Goal: Transaction & Acquisition: Book appointment/travel/reservation

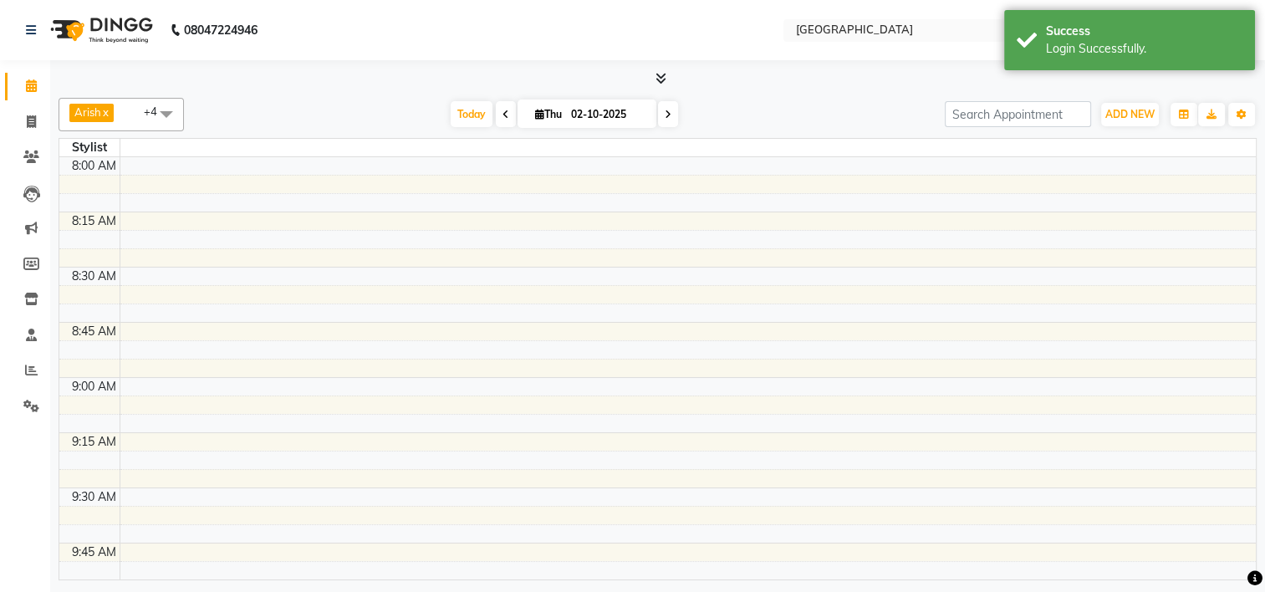
select select "en"
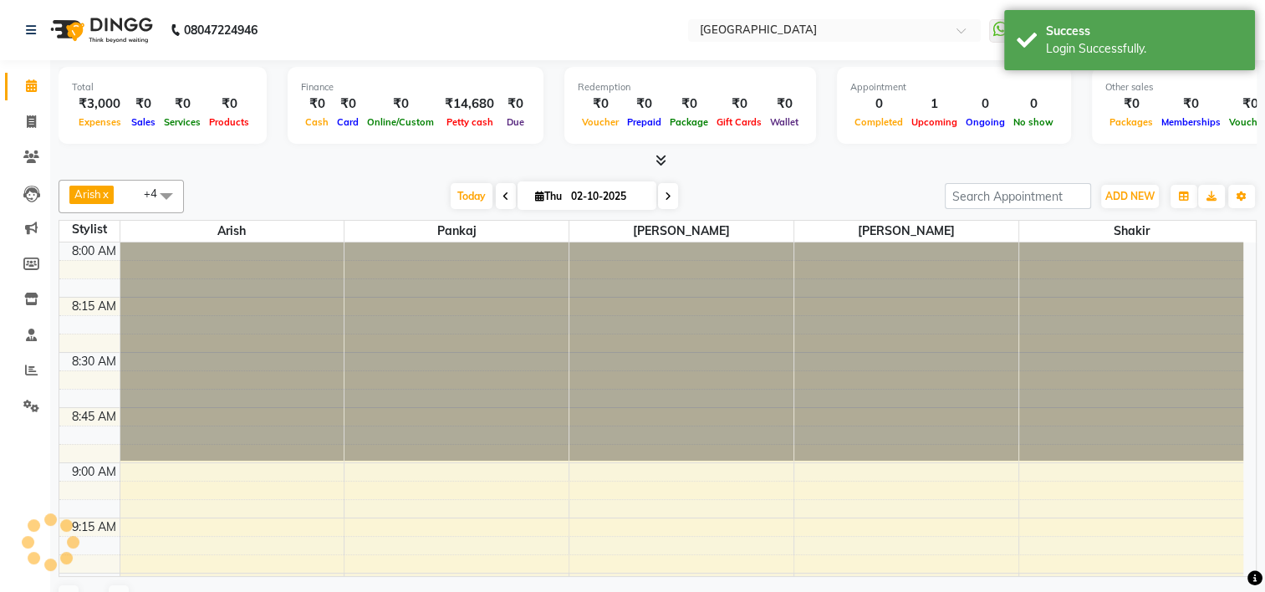
scroll to position [1093, 0]
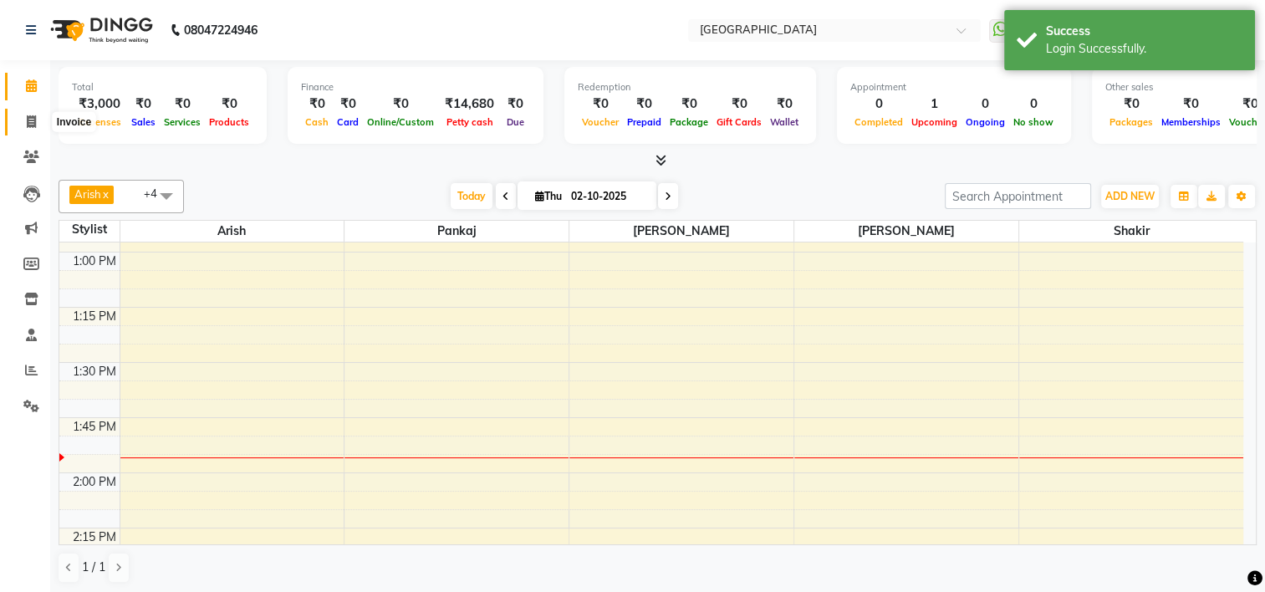
click at [28, 123] on icon at bounding box center [31, 121] width 9 height 13
select select "service"
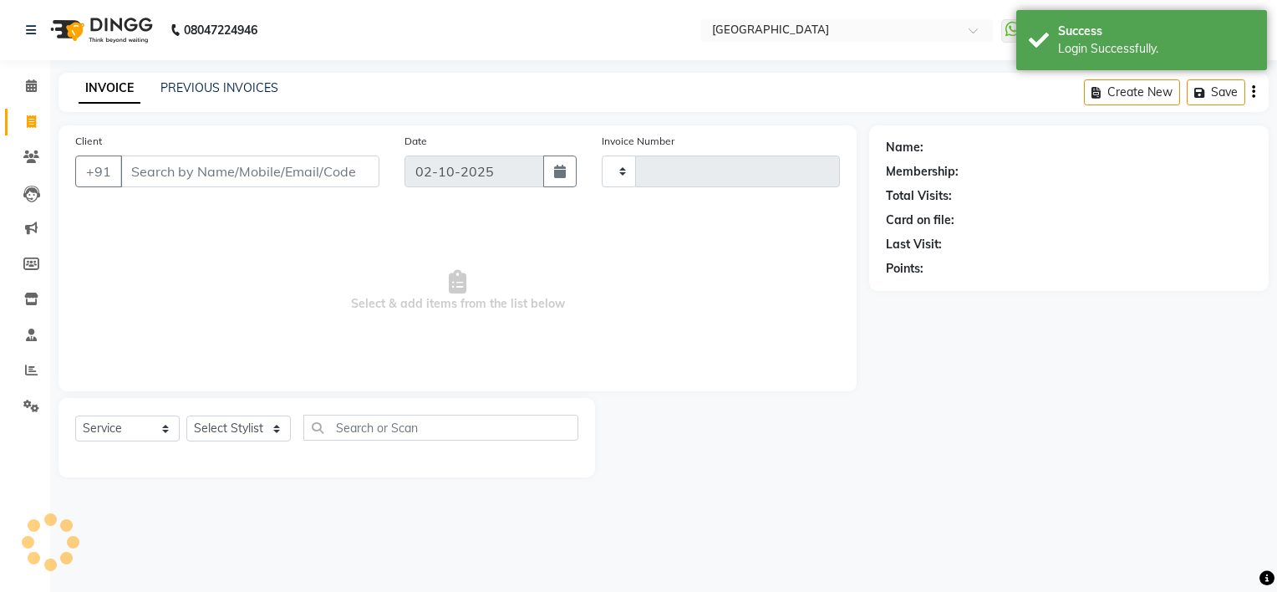
type input "1229"
select select "7871"
click at [201, 86] on link "PREVIOUS INVOICES" at bounding box center [219, 87] width 118 height 15
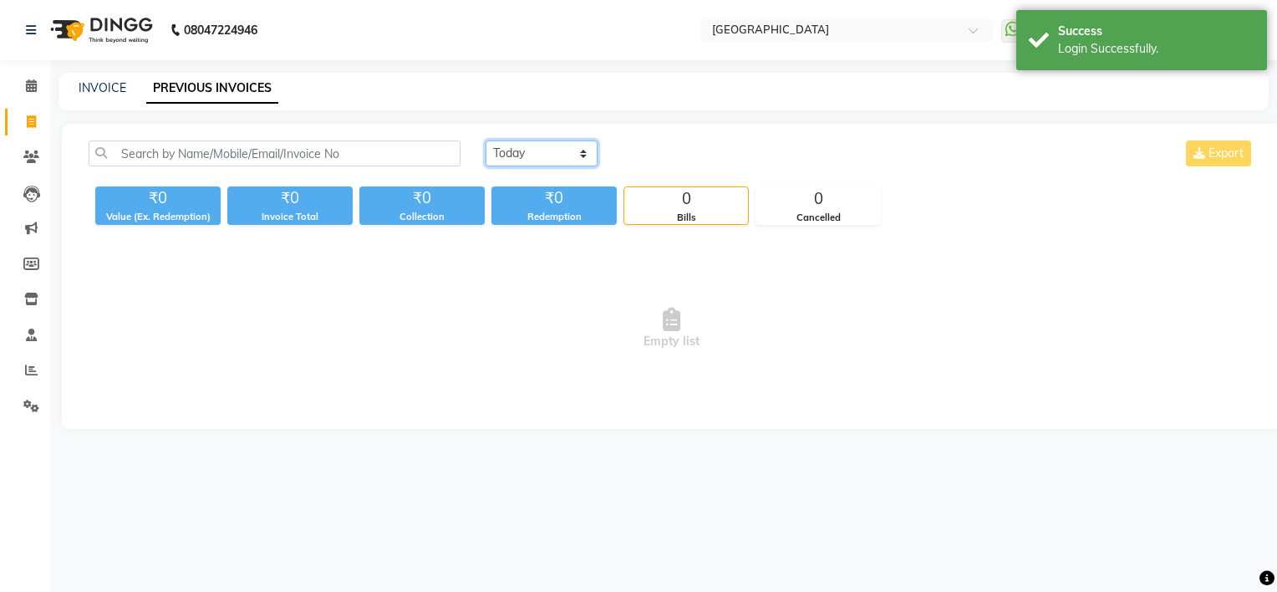
click at [555, 141] on select "[DATE] [DATE] Custom Range" at bounding box center [542, 153] width 112 height 26
select select "[DATE]"
click at [486, 140] on select "[DATE] [DATE] Custom Range" at bounding box center [542, 153] width 112 height 26
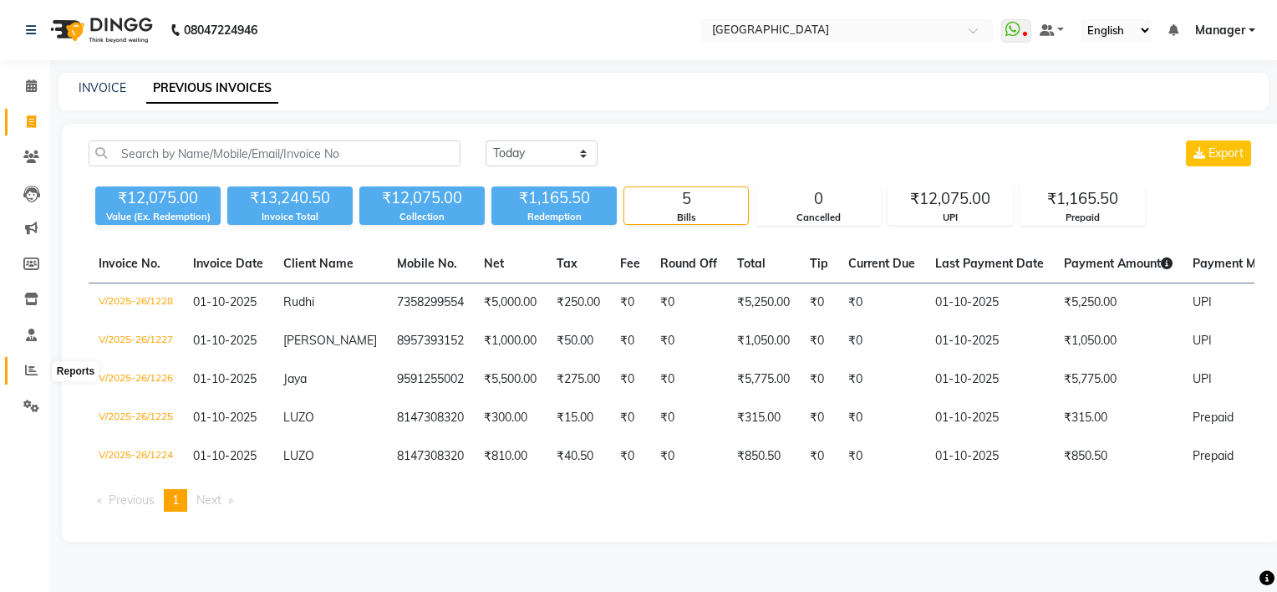
click at [25, 372] on icon at bounding box center [31, 370] width 13 height 13
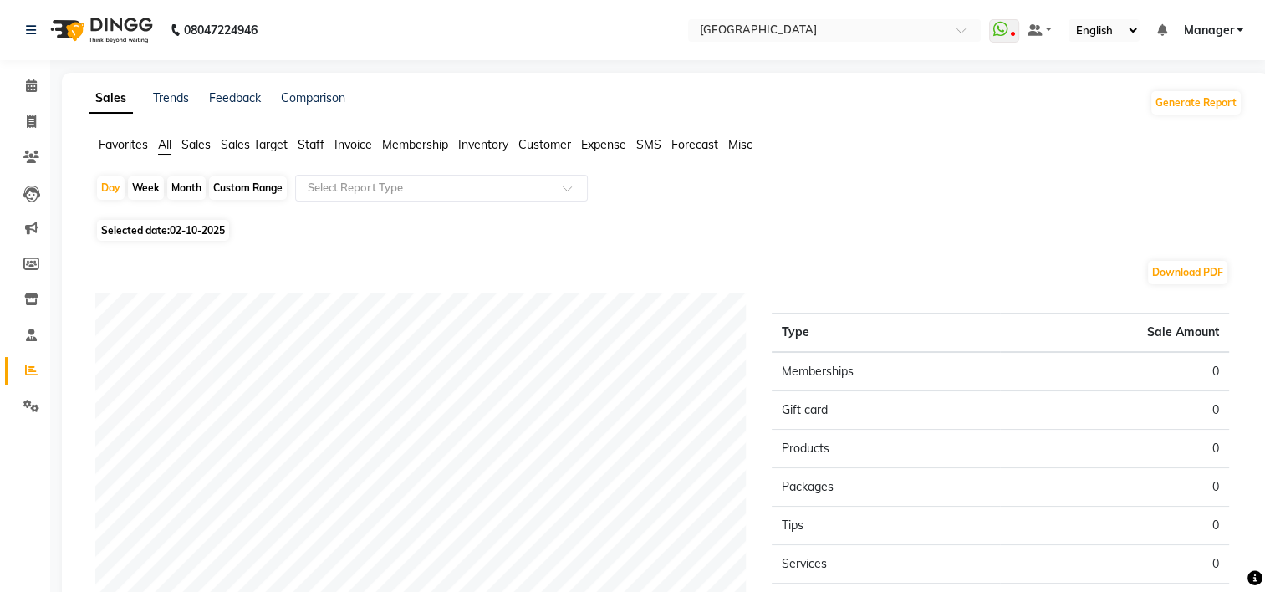
click at [304, 139] on span "Staff" at bounding box center [311, 144] width 27 height 15
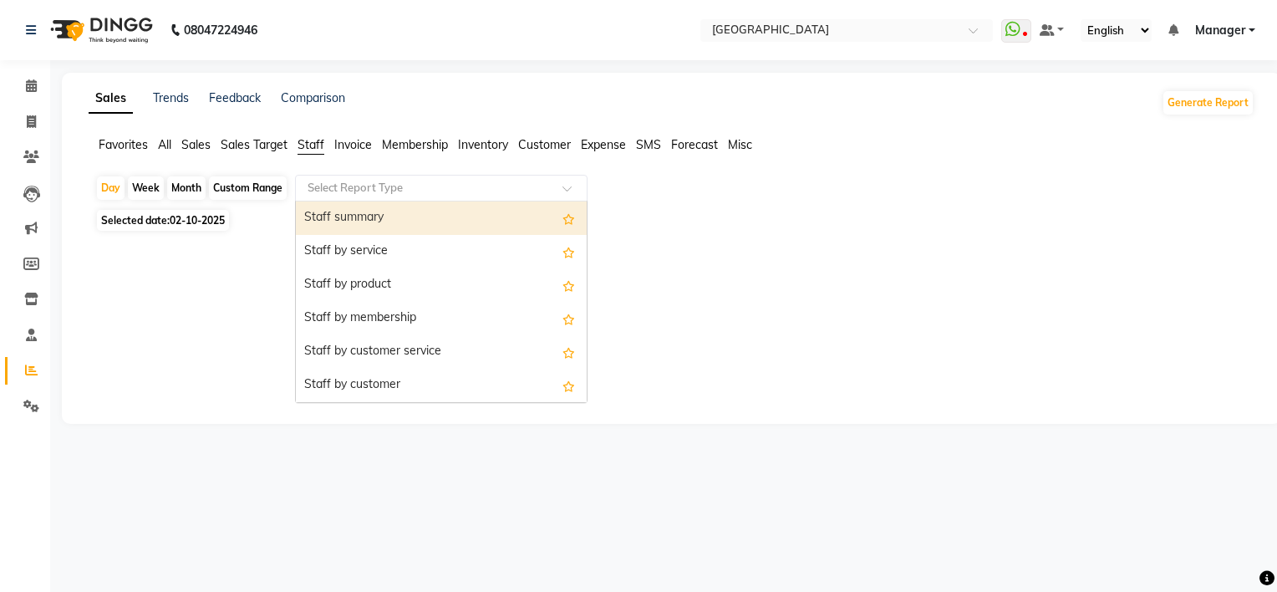
click at [346, 193] on input "text" at bounding box center [424, 188] width 241 height 17
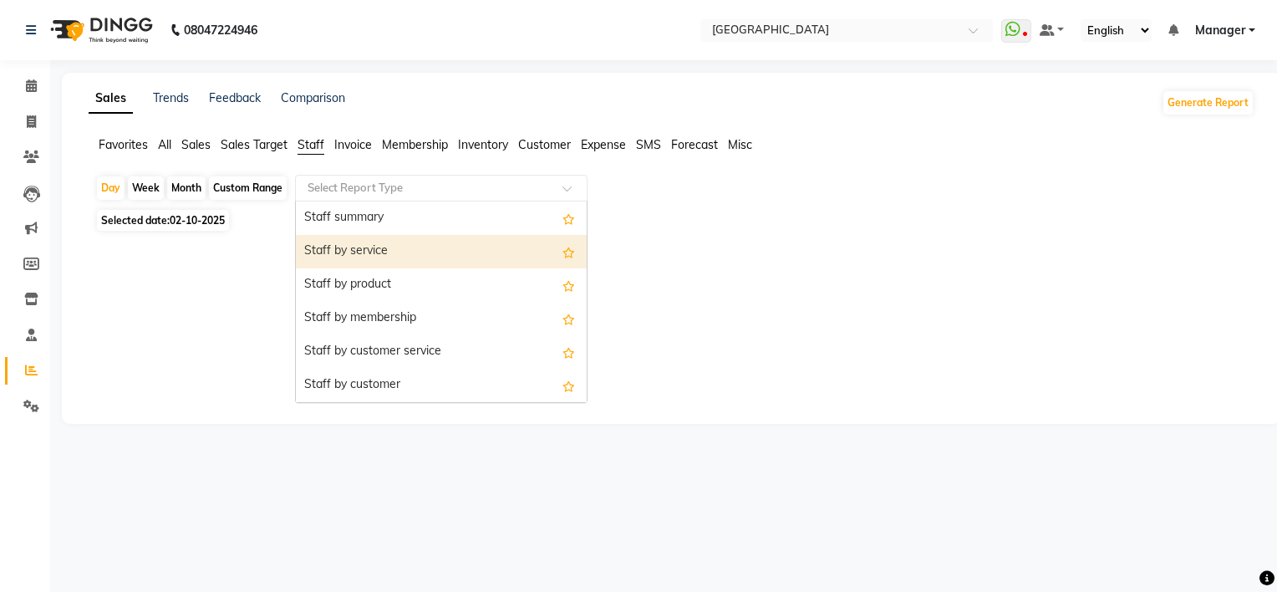
click at [349, 250] on div "Staff by service" at bounding box center [441, 251] width 291 height 33
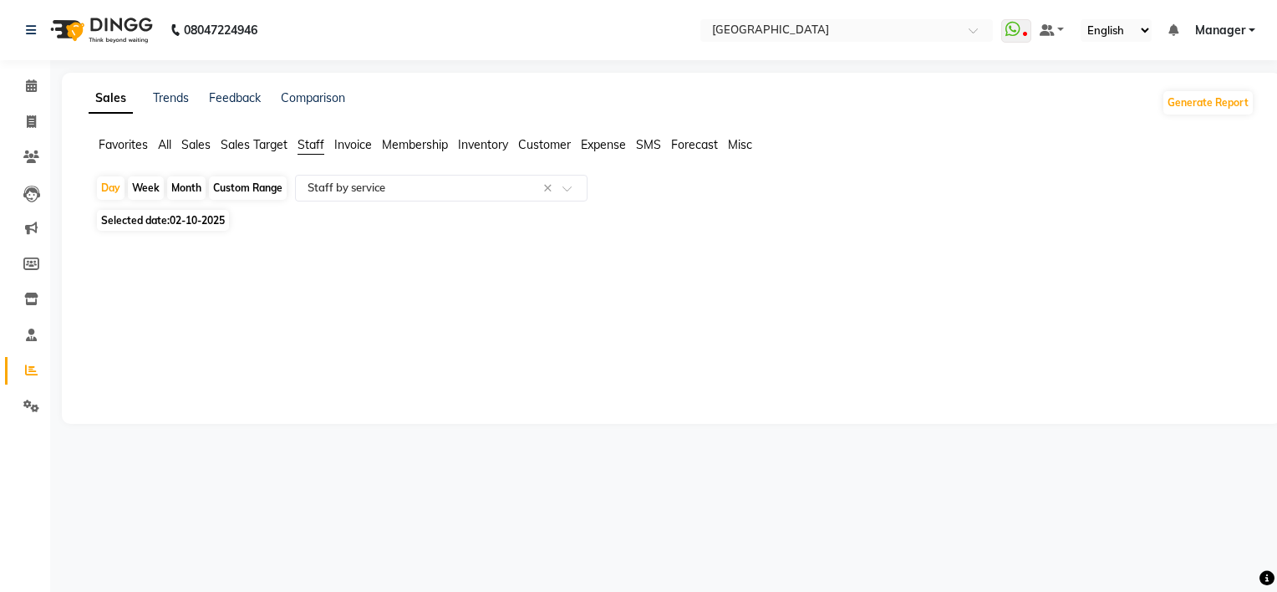
click at [187, 221] on span "02-10-2025" at bounding box center [197, 220] width 55 height 13
select select "10"
select select "2025"
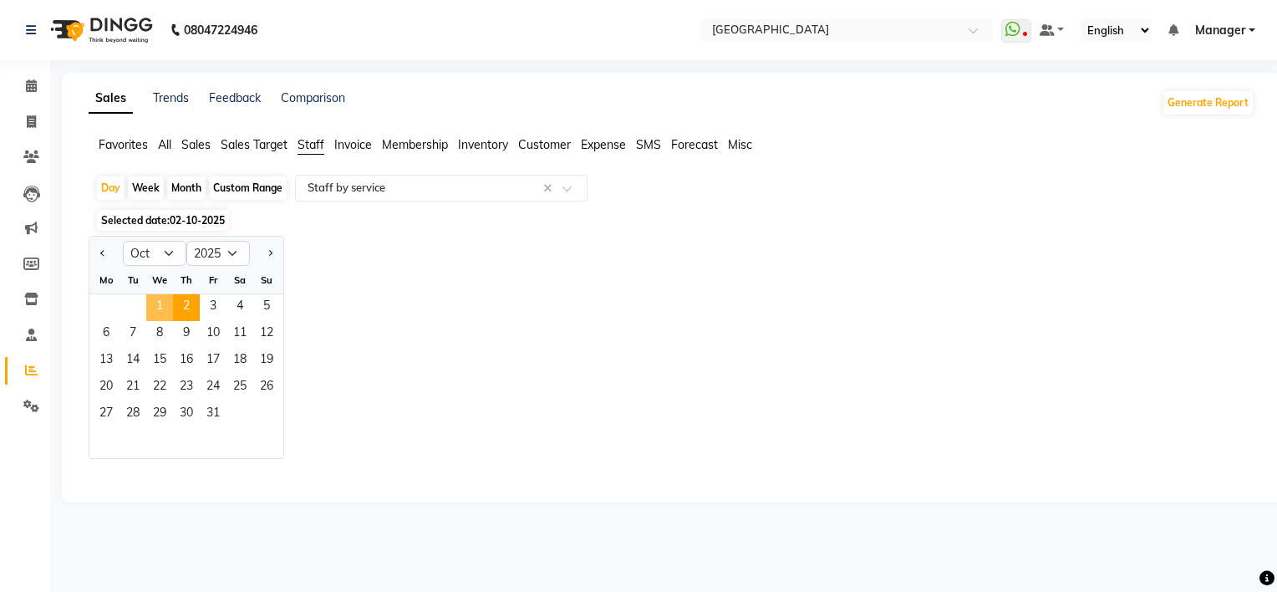
click at [157, 306] on span "1" at bounding box center [159, 307] width 27 height 27
select select "full_report"
select select "csv"
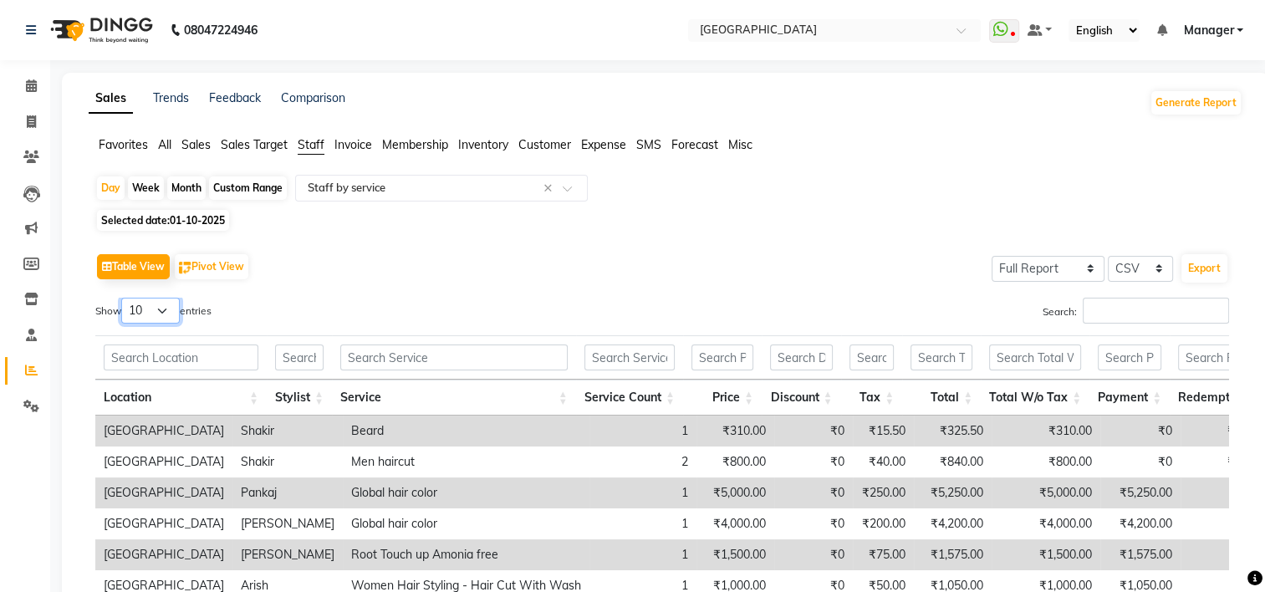
click at [160, 315] on select "10 25 50 100" at bounding box center [150, 311] width 59 height 26
select select "25"
click at [124, 298] on select "10 25 50 100" at bounding box center [150, 311] width 59 height 26
click at [23, 77] on span at bounding box center [31, 86] width 29 height 19
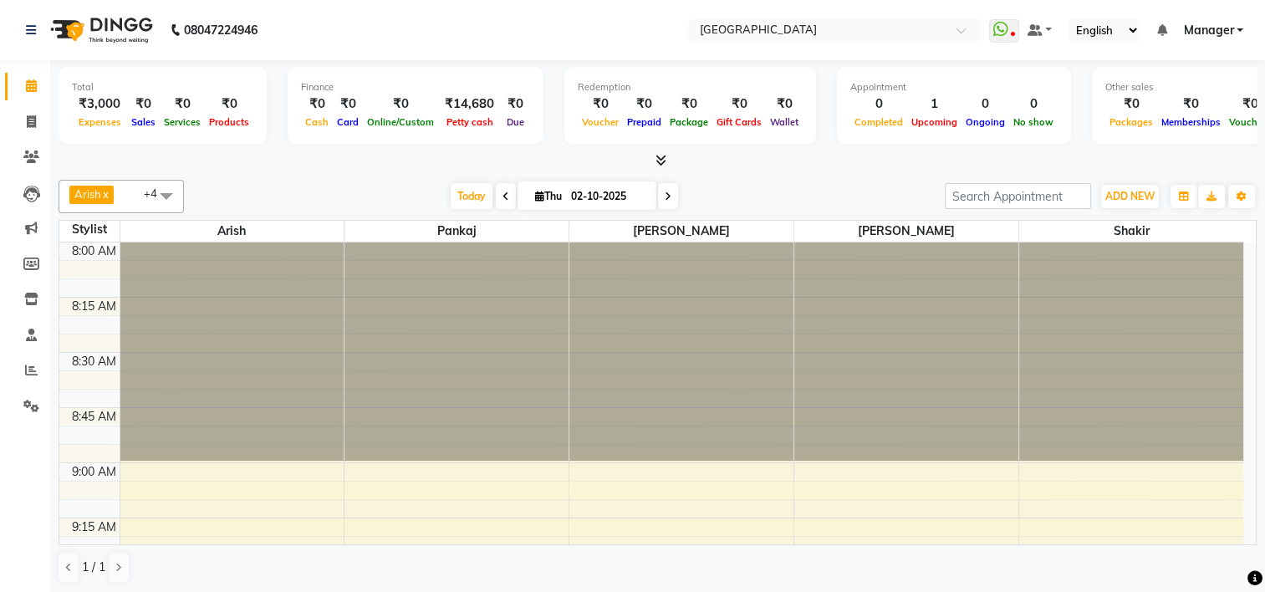
click at [660, 162] on icon at bounding box center [660, 160] width 11 height 13
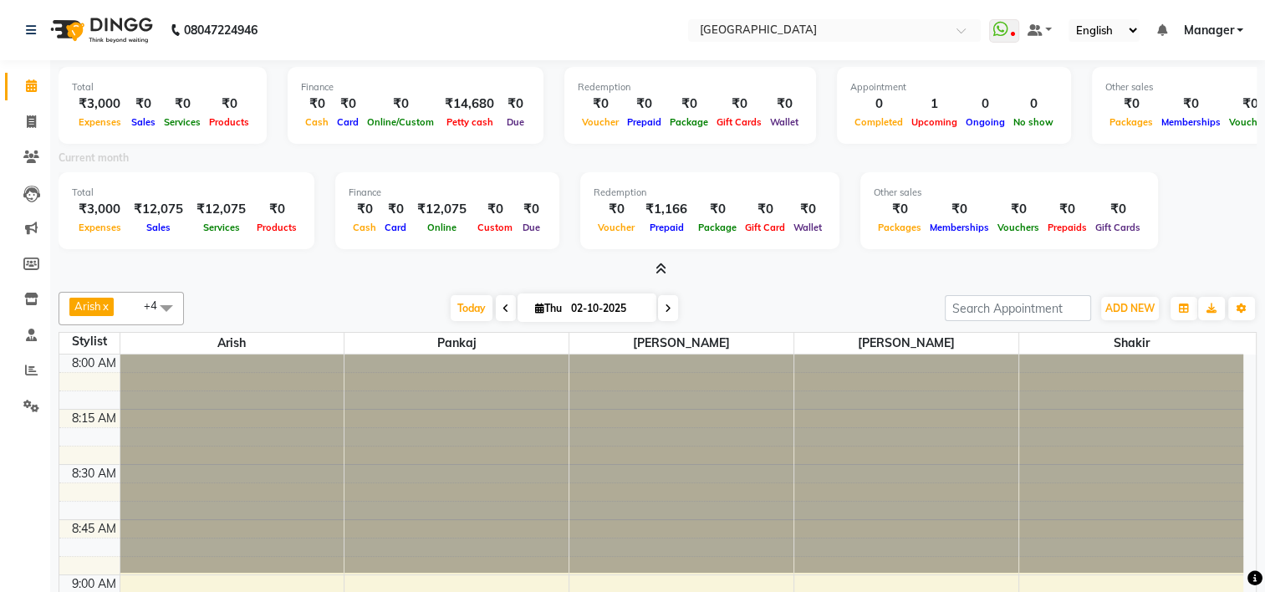
click at [1219, 30] on span "Manager" at bounding box center [1208, 31] width 50 height 18
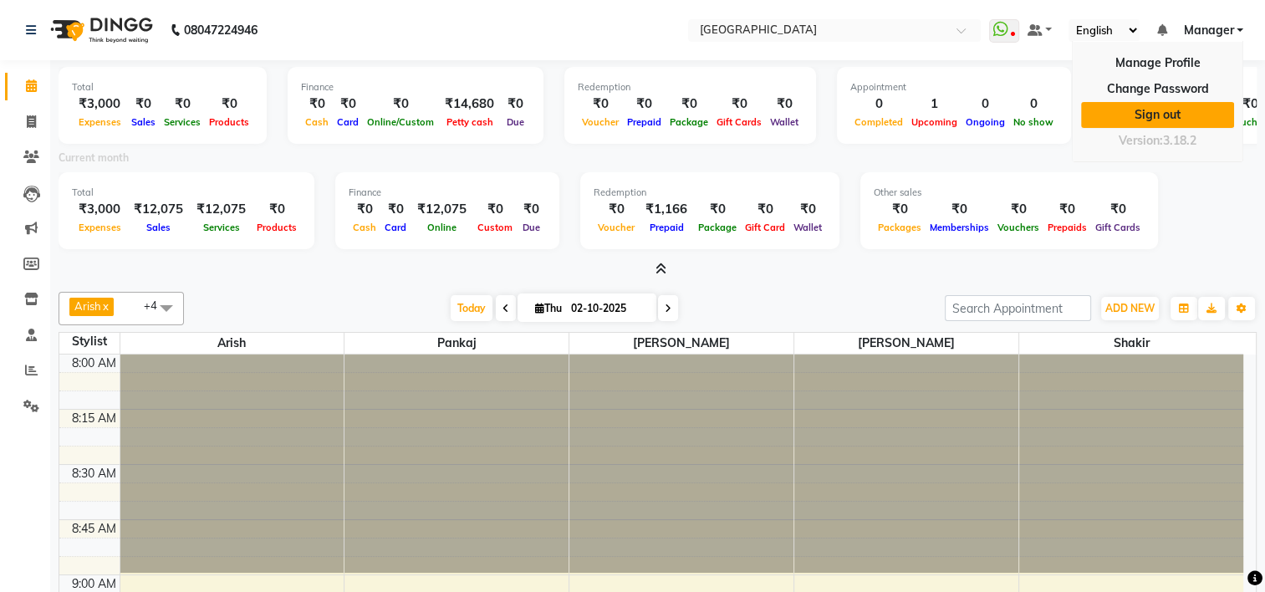
click at [1136, 117] on link "Sign out" at bounding box center [1157, 115] width 153 height 26
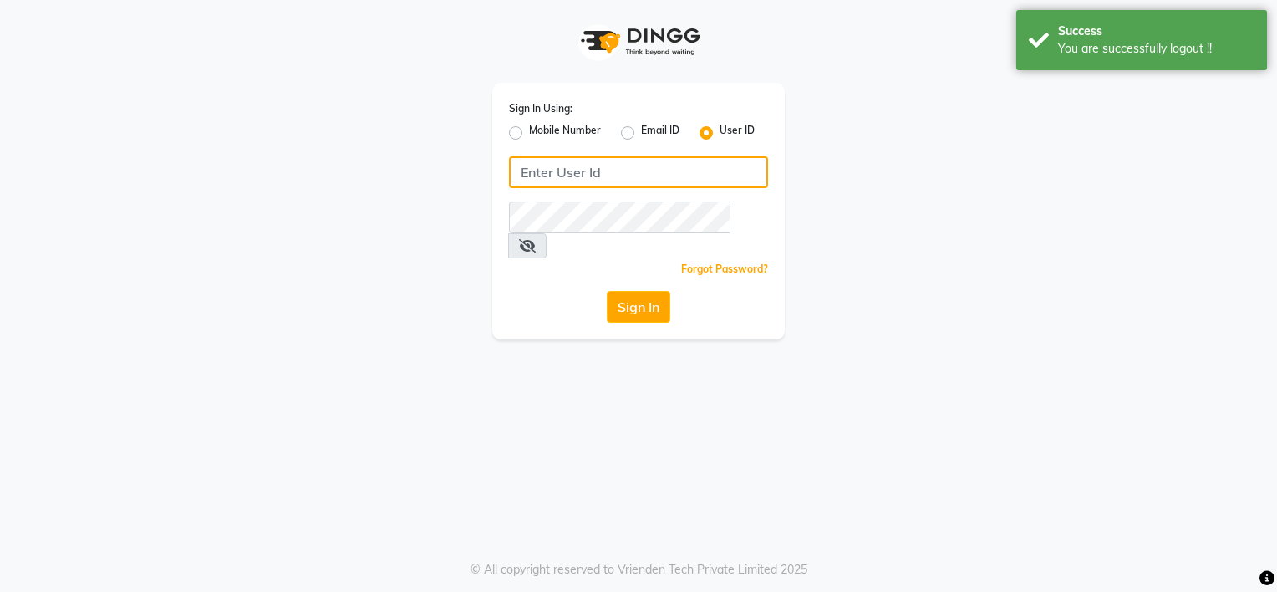
type input "9980535167"
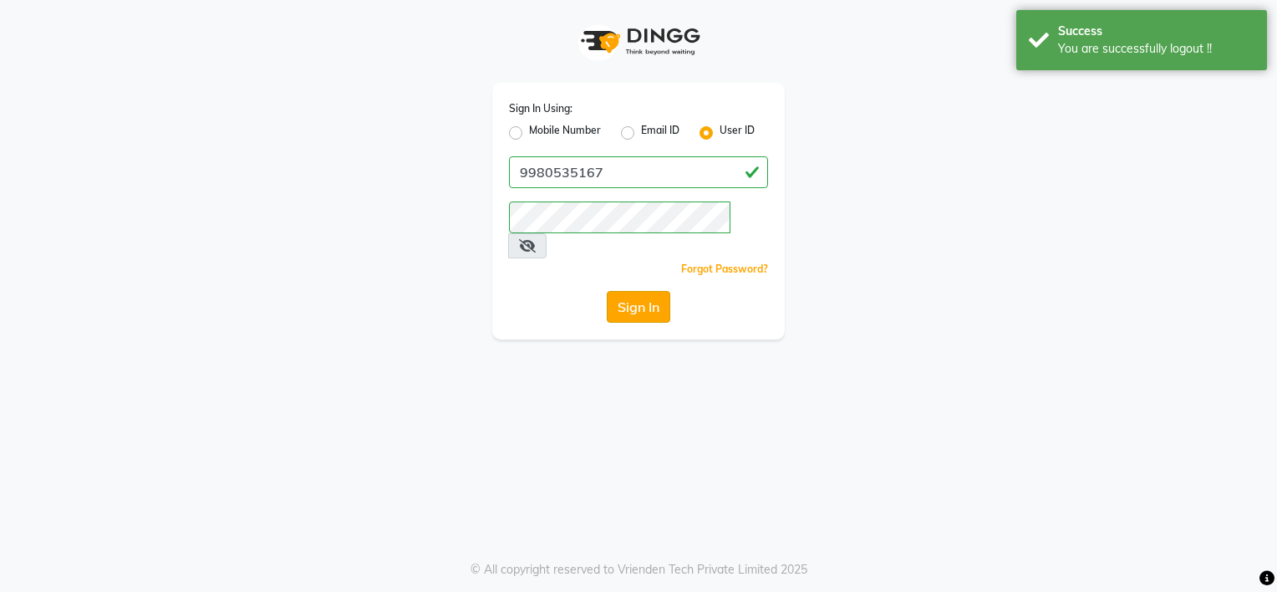
click at [639, 291] on button "Sign In" at bounding box center [639, 307] width 64 height 32
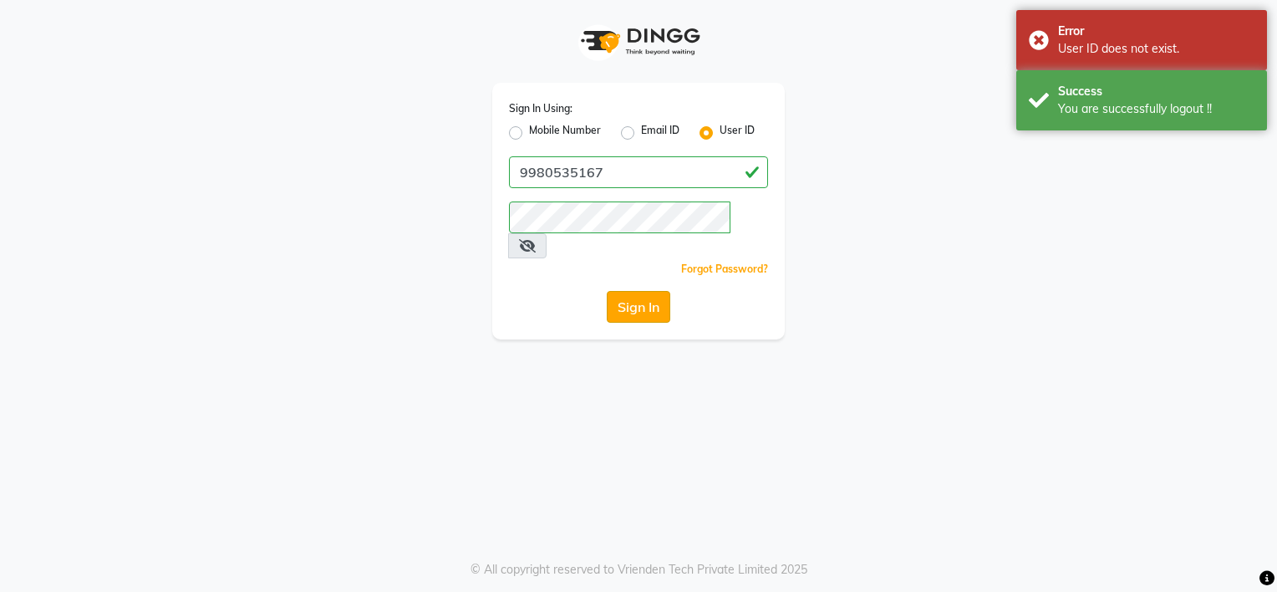
click at [639, 291] on button "Sign In" at bounding box center [639, 307] width 64 height 32
click at [578, 117] on div "Sign In Using: Mobile Number Email ID User ID" at bounding box center [638, 120] width 259 height 43
click at [578, 134] on label "Mobile Number" at bounding box center [565, 133] width 72 height 20
click at [540, 134] on input "Mobile Number" at bounding box center [534, 128] width 11 height 11
radio input "true"
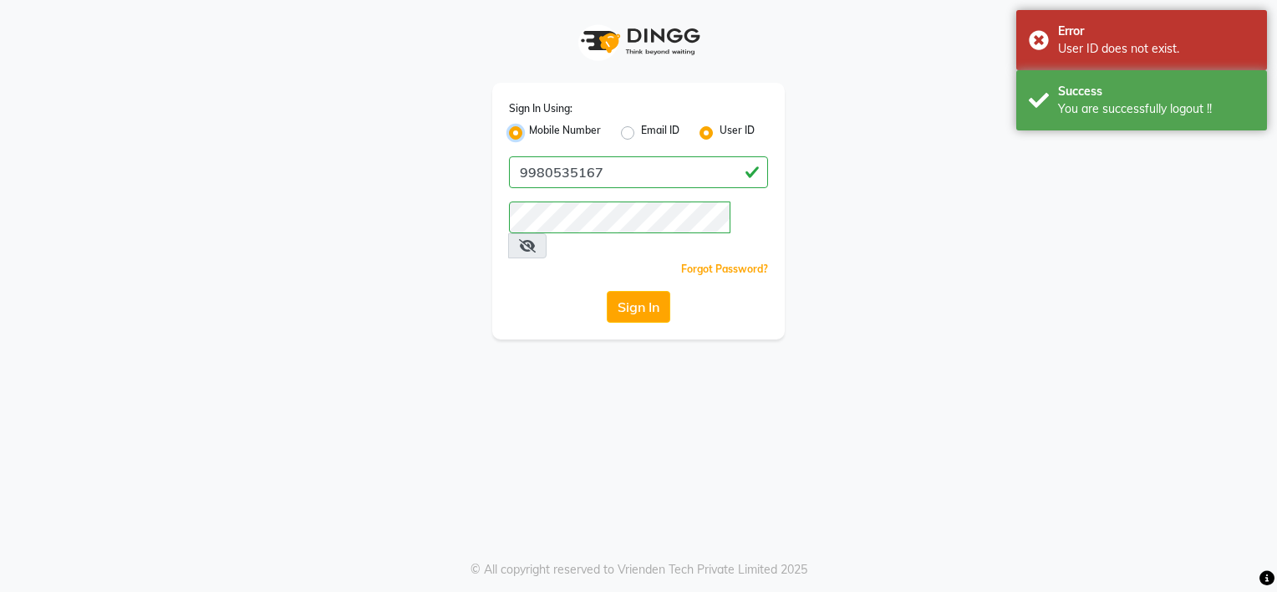
radio input "false"
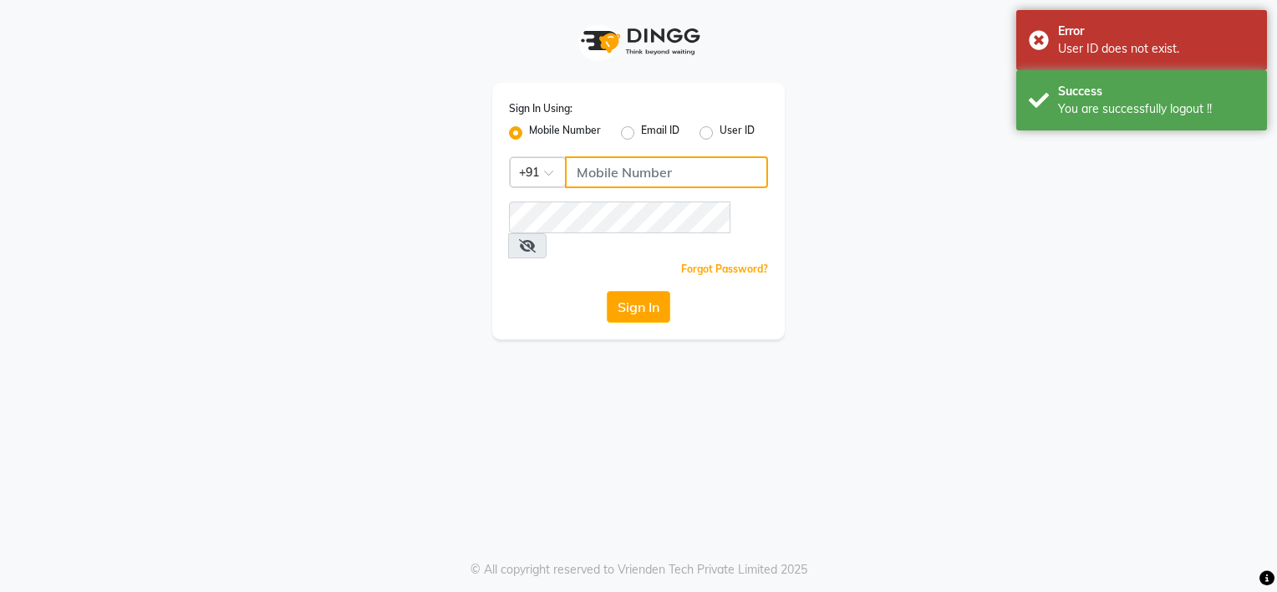
click at [633, 179] on input "Username" at bounding box center [666, 172] width 203 height 32
type input "9980535167"
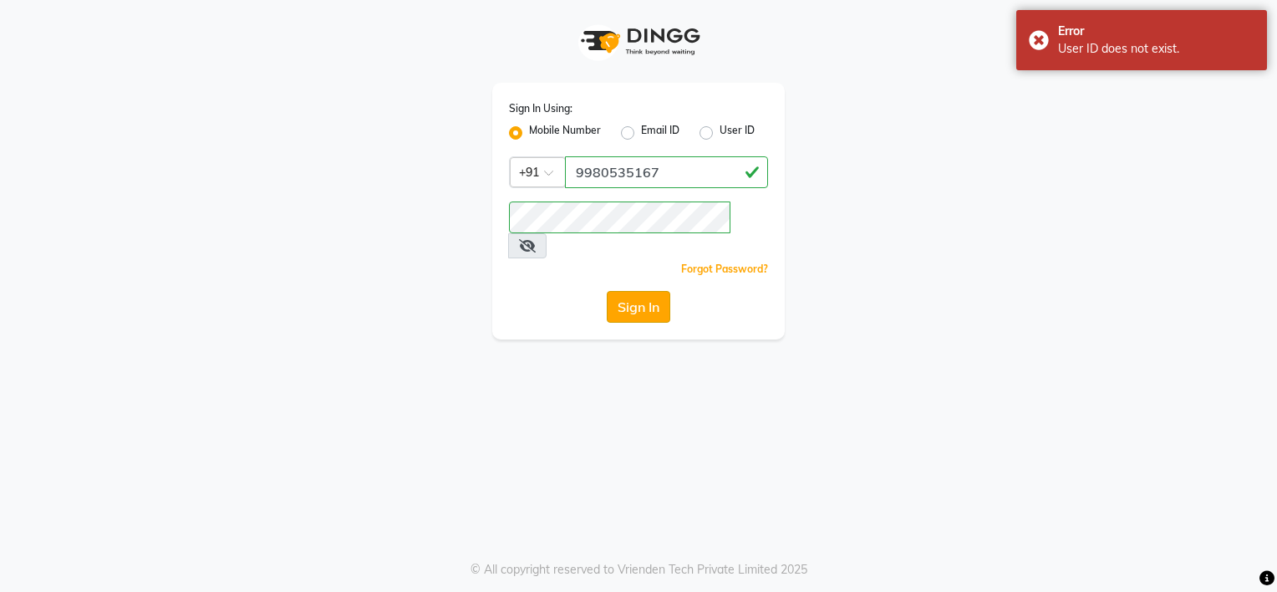
click at [645, 291] on button "Sign In" at bounding box center [639, 307] width 64 height 32
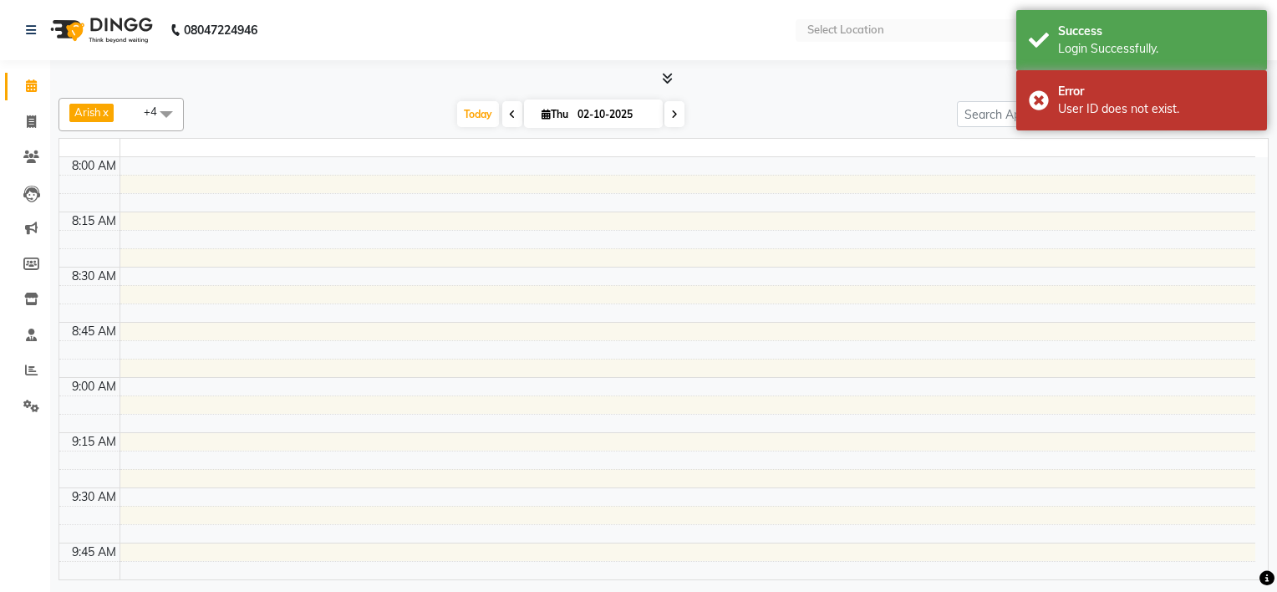
select select "en"
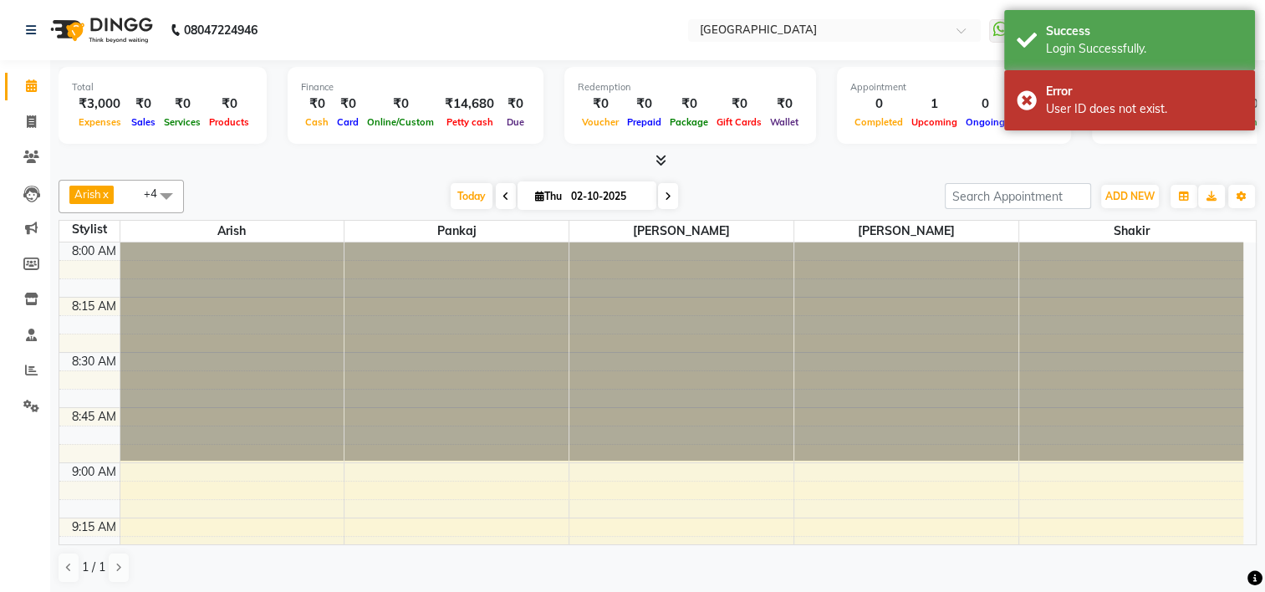
scroll to position [1313, 0]
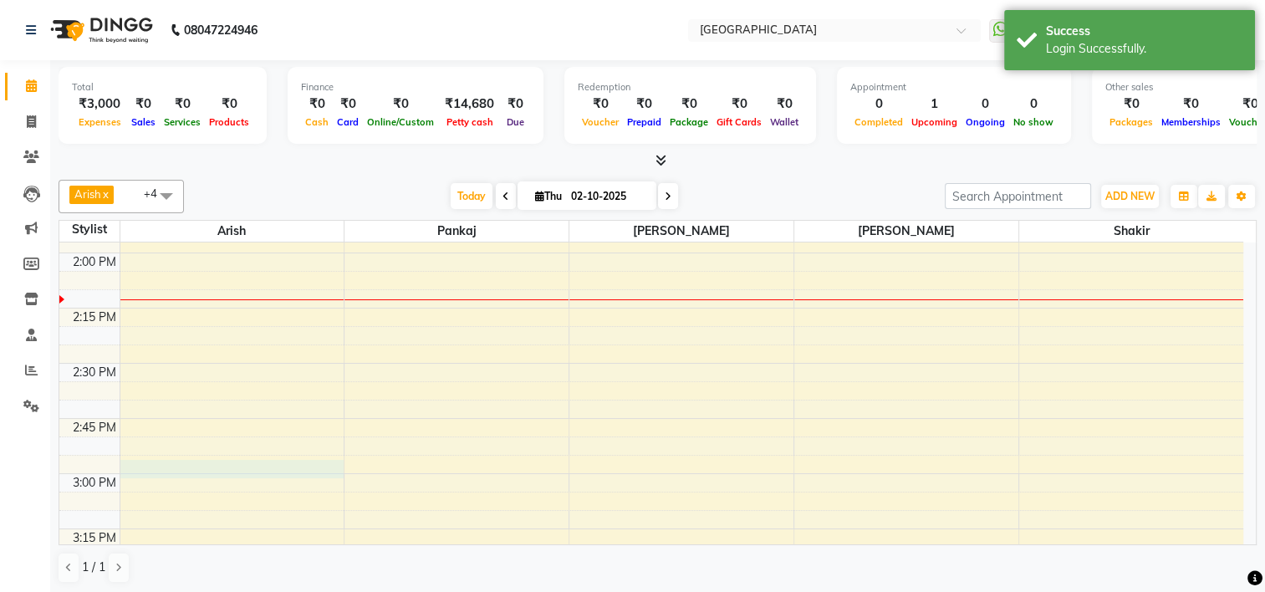
click at [182, 469] on div "8:00 AM 8:15 AM 8:30 AM 8:45 AM 9:00 AM 9:15 AM 9:30 AM 9:45 AM 10:00 AM 10:15 …" at bounding box center [651, 363] width 1184 height 2868
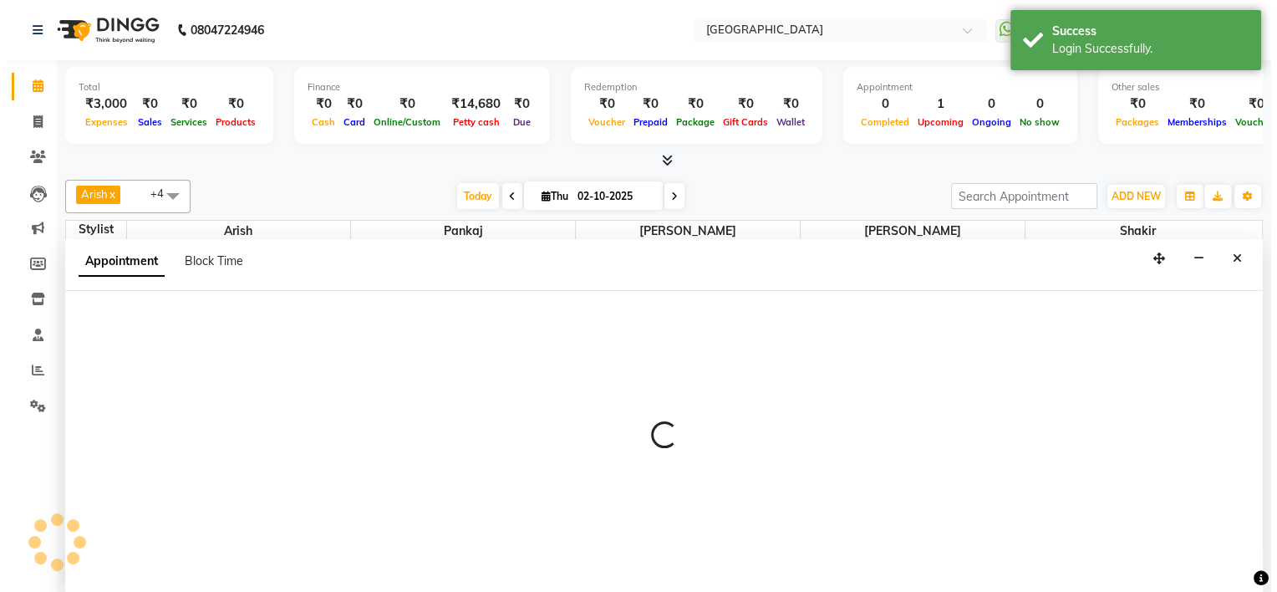
scroll to position [0, 0]
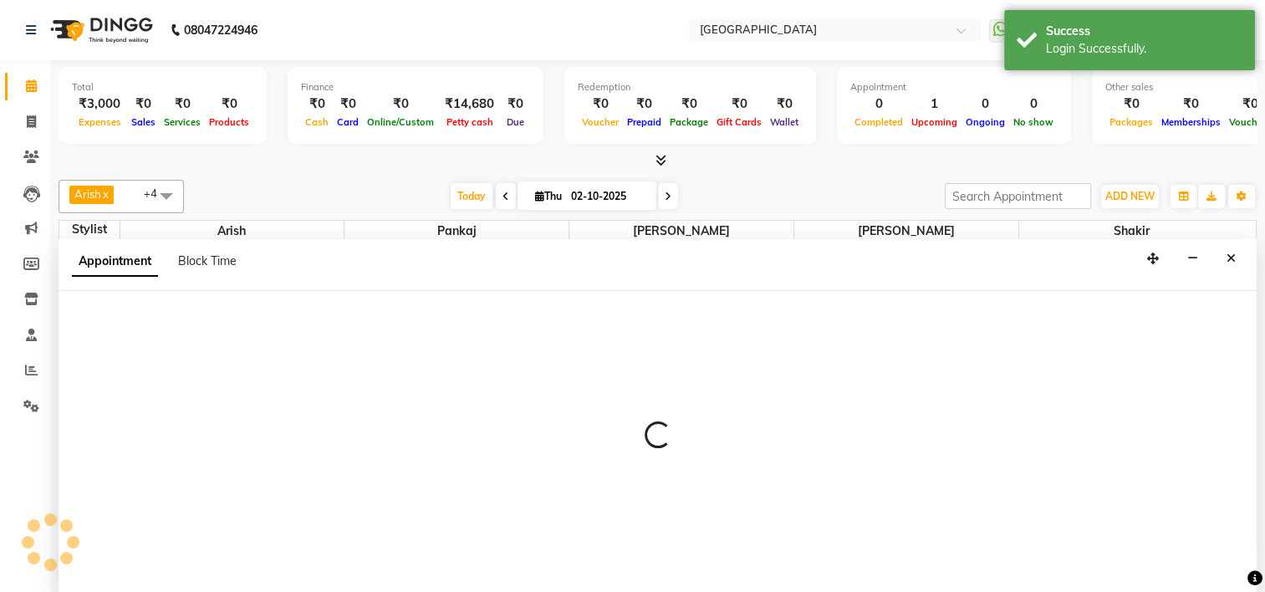
select select "70687"
select select "900"
select select "tentative"
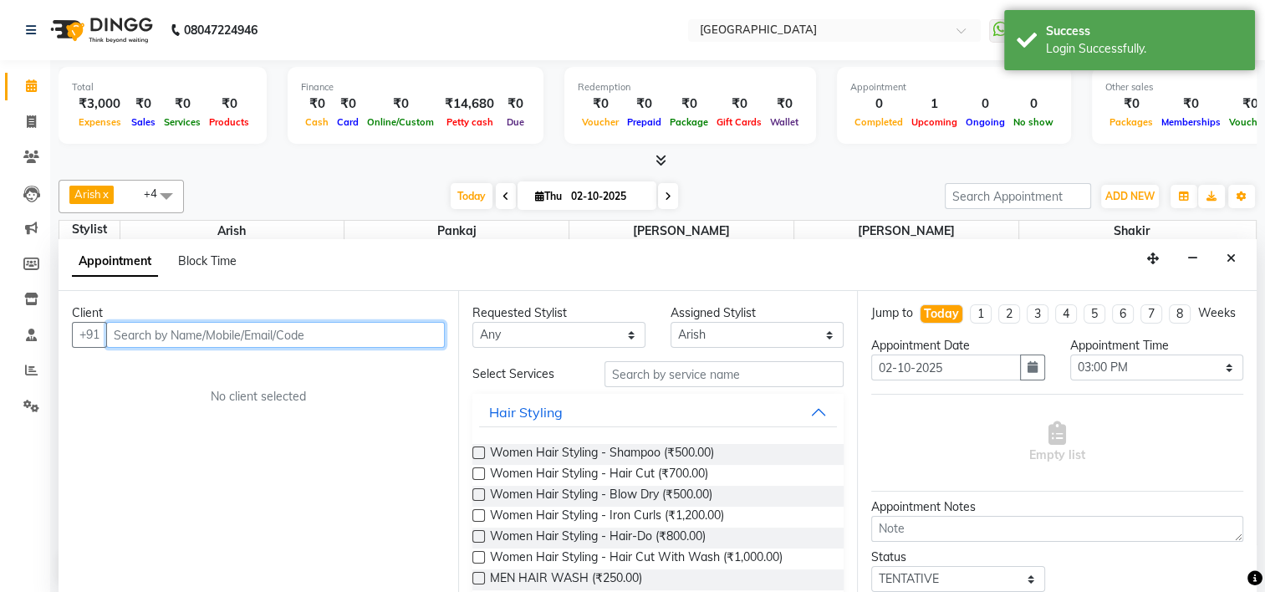
click at [184, 328] on input "text" at bounding box center [275, 335] width 339 height 26
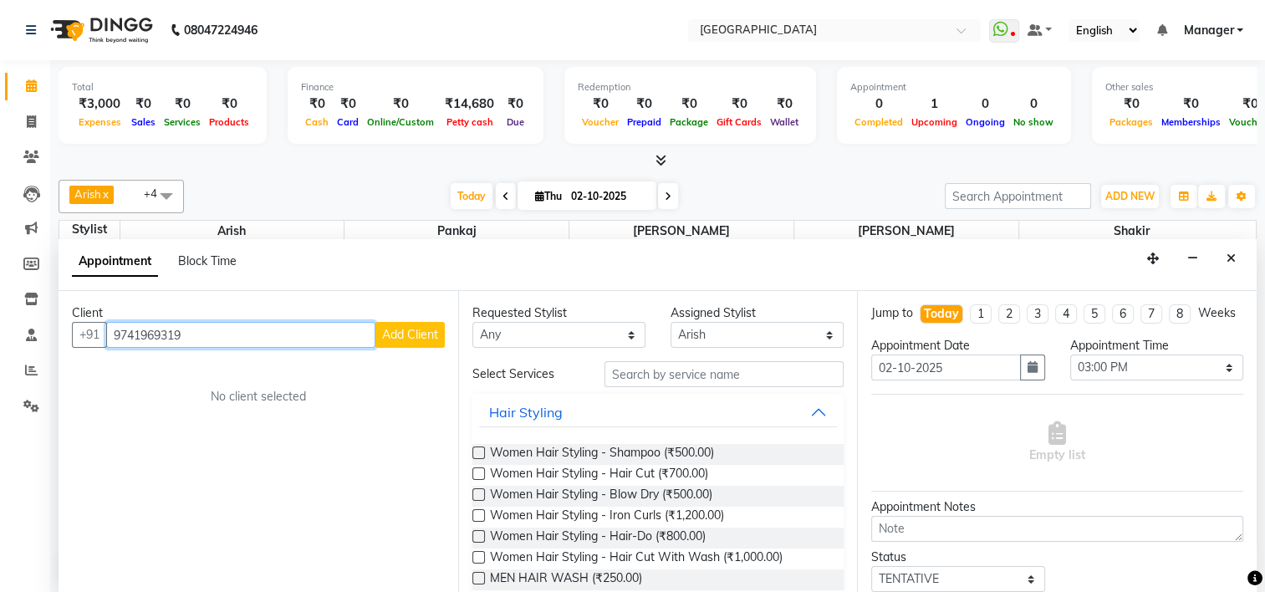
type input "9741969319"
click at [415, 327] on span "Add Client" at bounding box center [410, 334] width 56 height 15
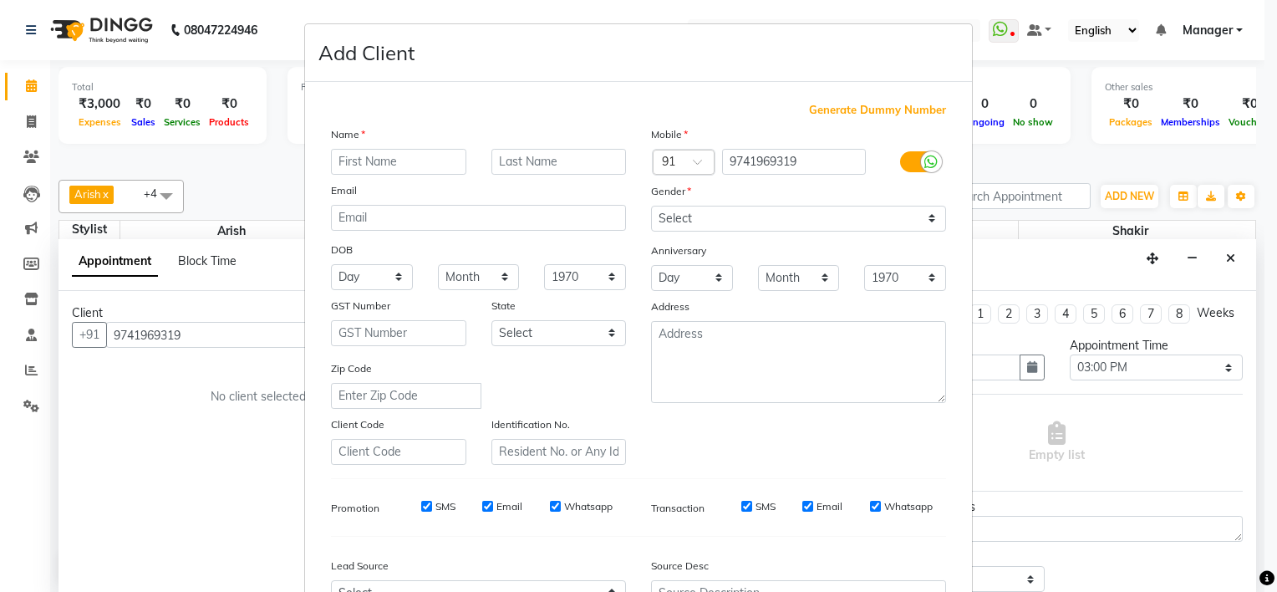
click at [388, 171] on input "text" at bounding box center [398, 162] width 135 height 26
type input "[PERSON_NAME]"
click at [688, 216] on select "Select [DEMOGRAPHIC_DATA] [DEMOGRAPHIC_DATA] Other Prefer Not To Say" at bounding box center [798, 219] width 295 height 26
select select "[DEMOGRAPHIC_DATA]"
click at [651, 206] on select "Select [DEMOGRAPHIC_DATA] [DEMOGRAPHIC_DATA] Other Prefer Not To Say" at bounding box center [798, 219] width 295 height 26
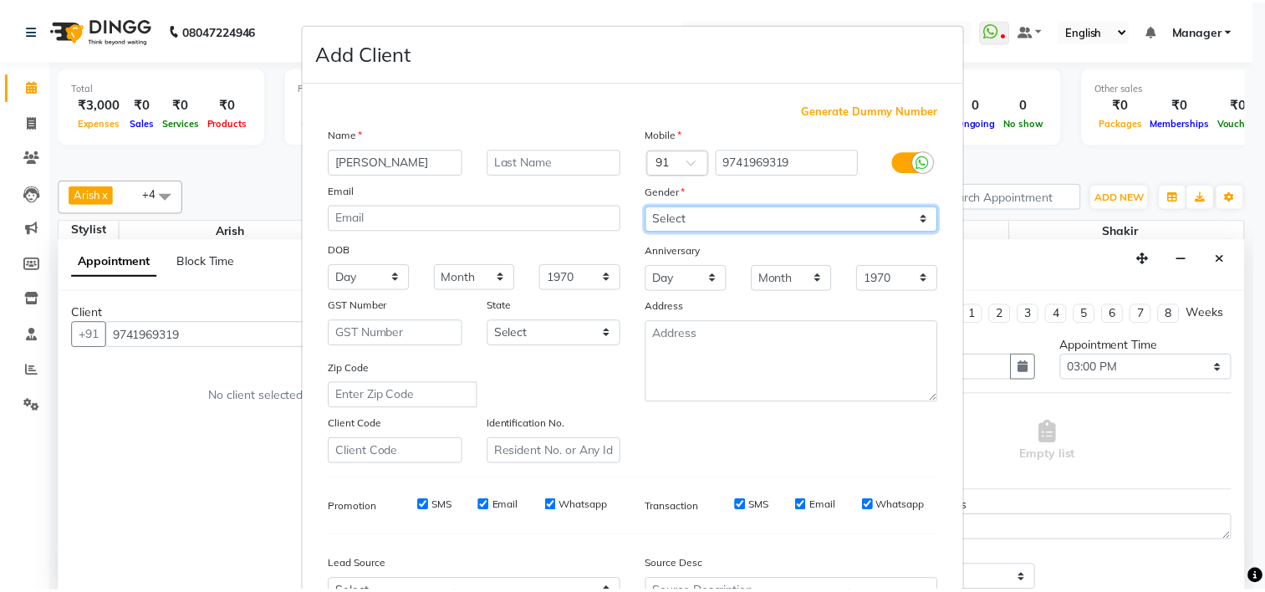
scroll to position [187, 0]
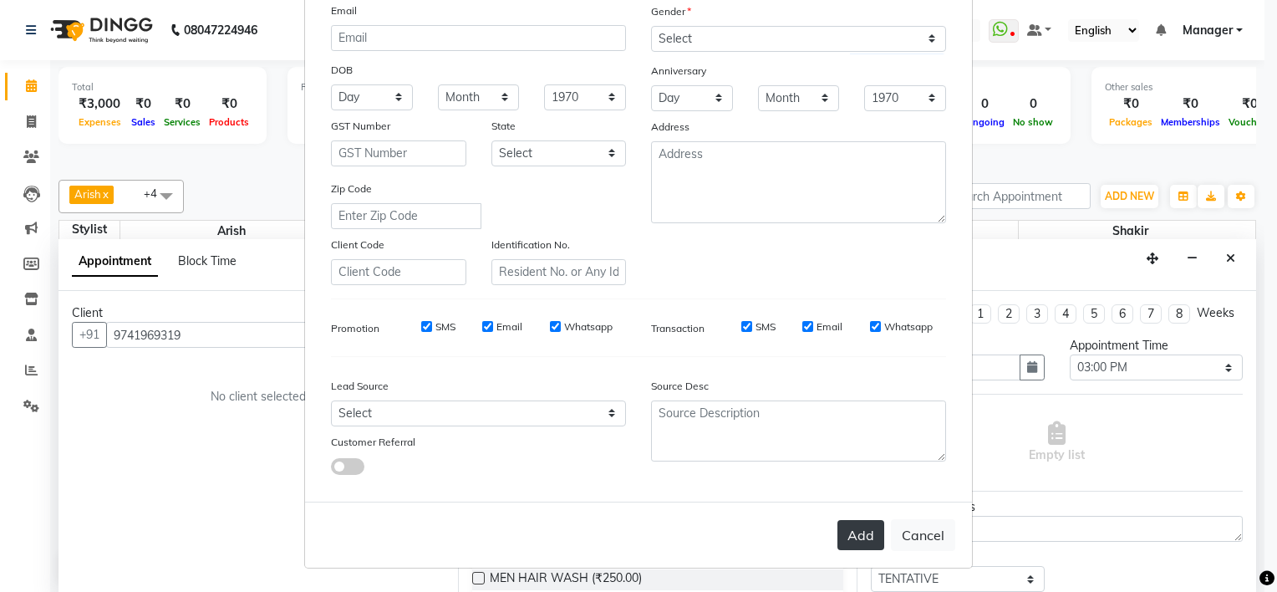
click at [850, 537] on button "Add" at bounding box center [861, 535] width 47 height 30
select select
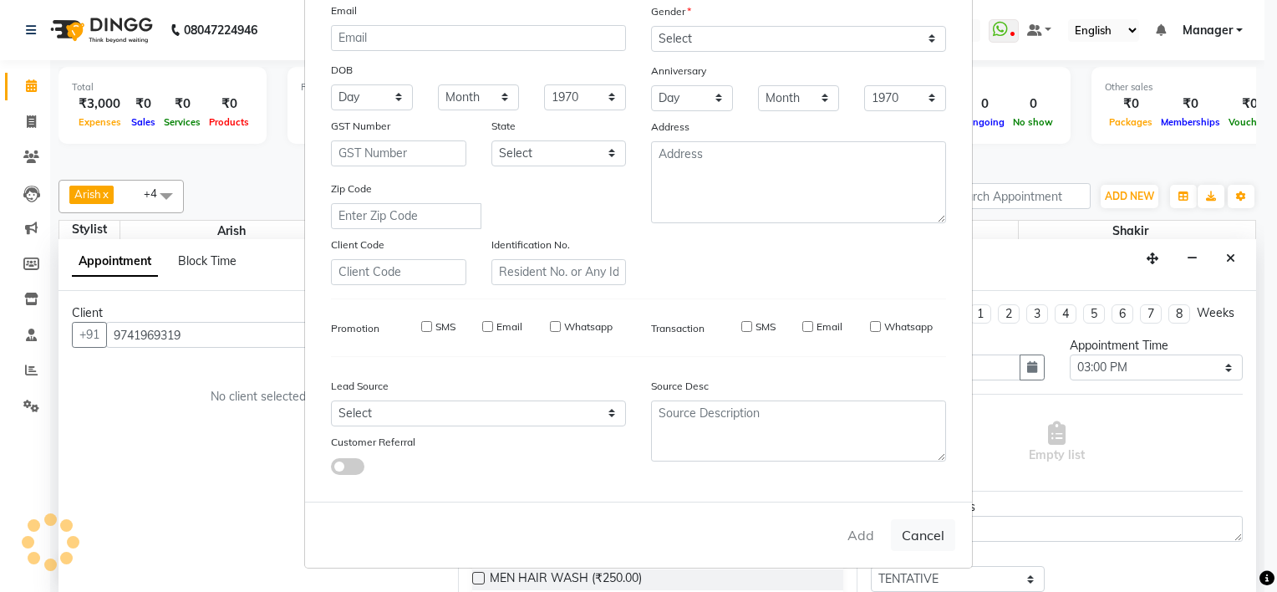
select select
checkbox input "false"
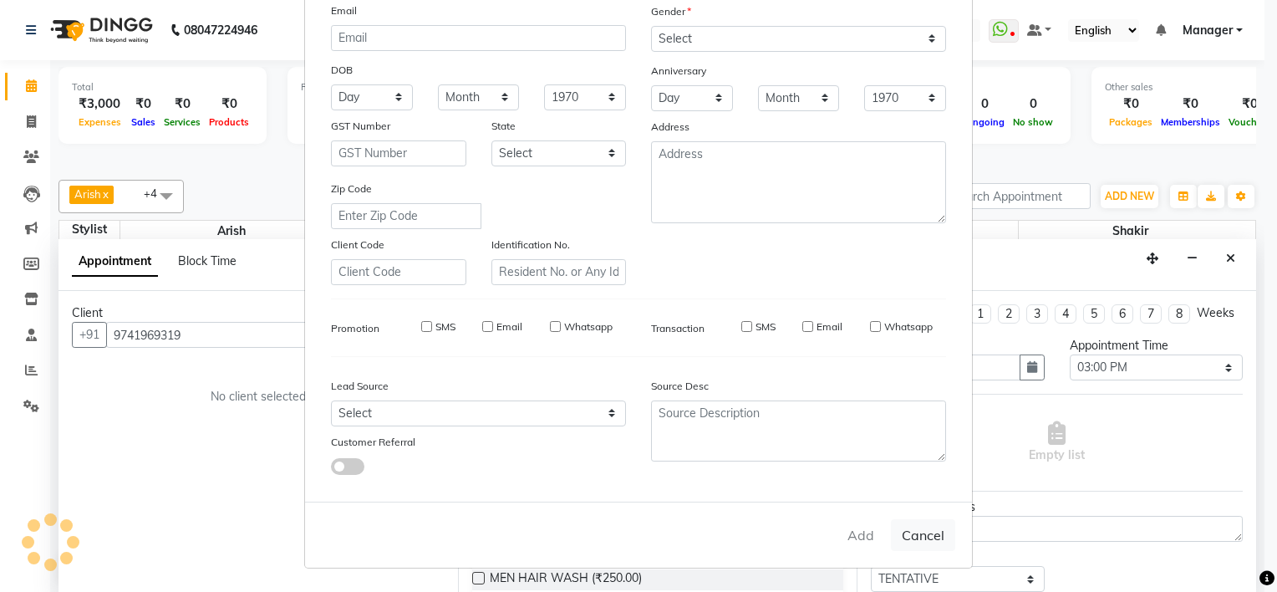
checkbox input "false"
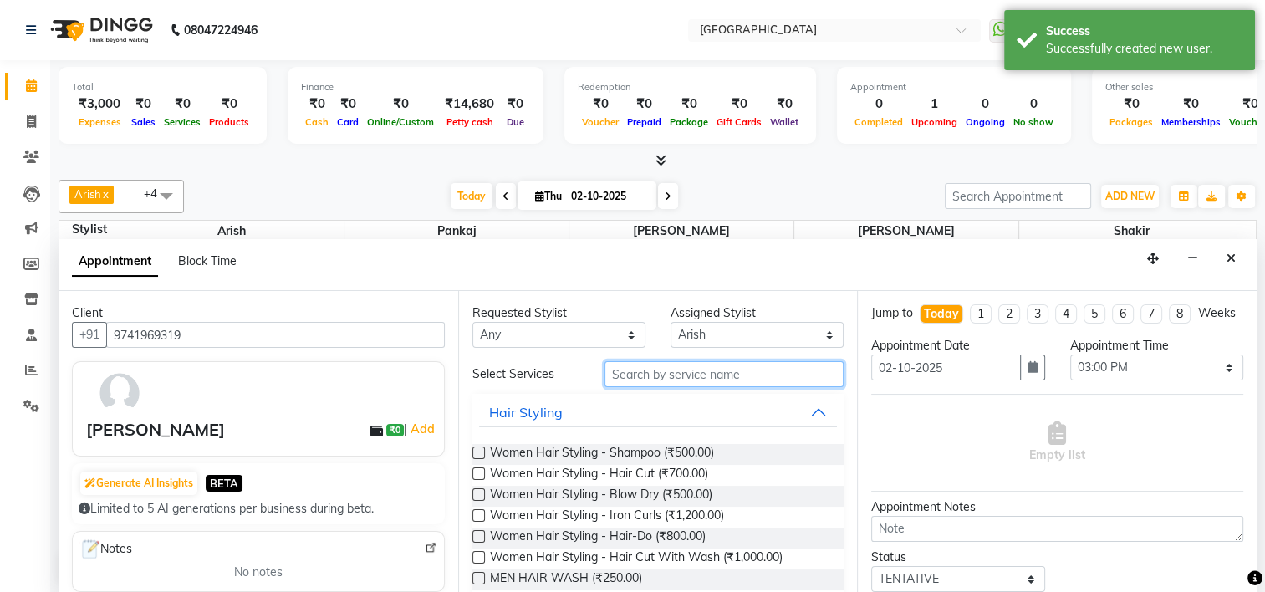
click at [732, 371] on input "text" at bounding box center [723, 374] width 239 height 26
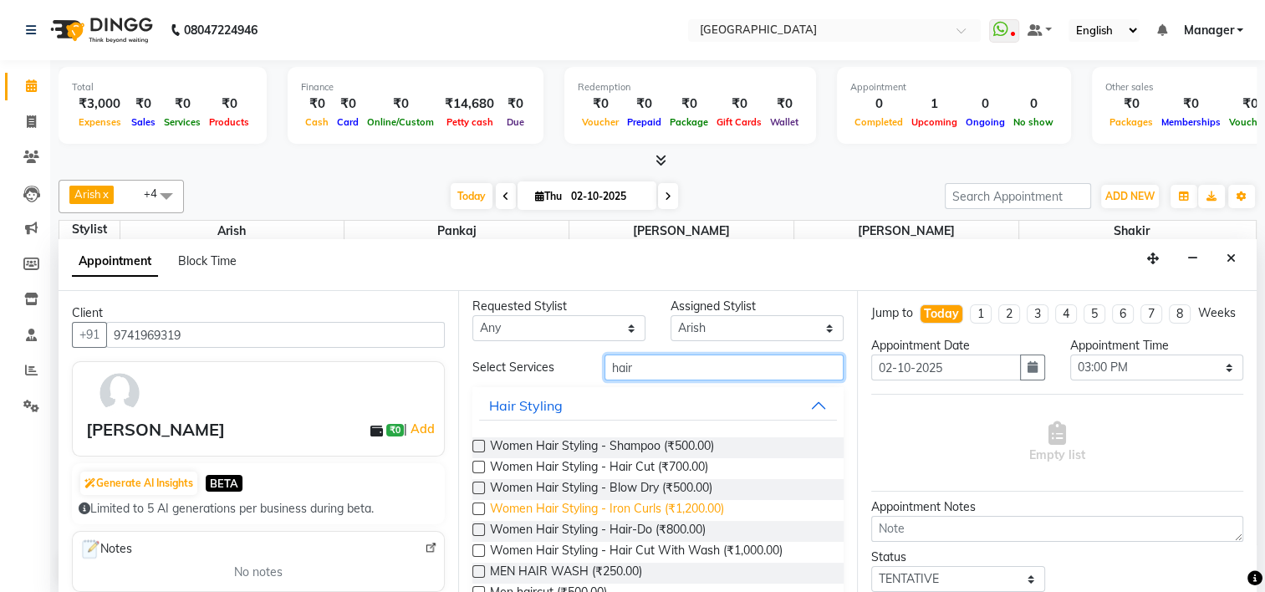
scroll to position [17, 0]
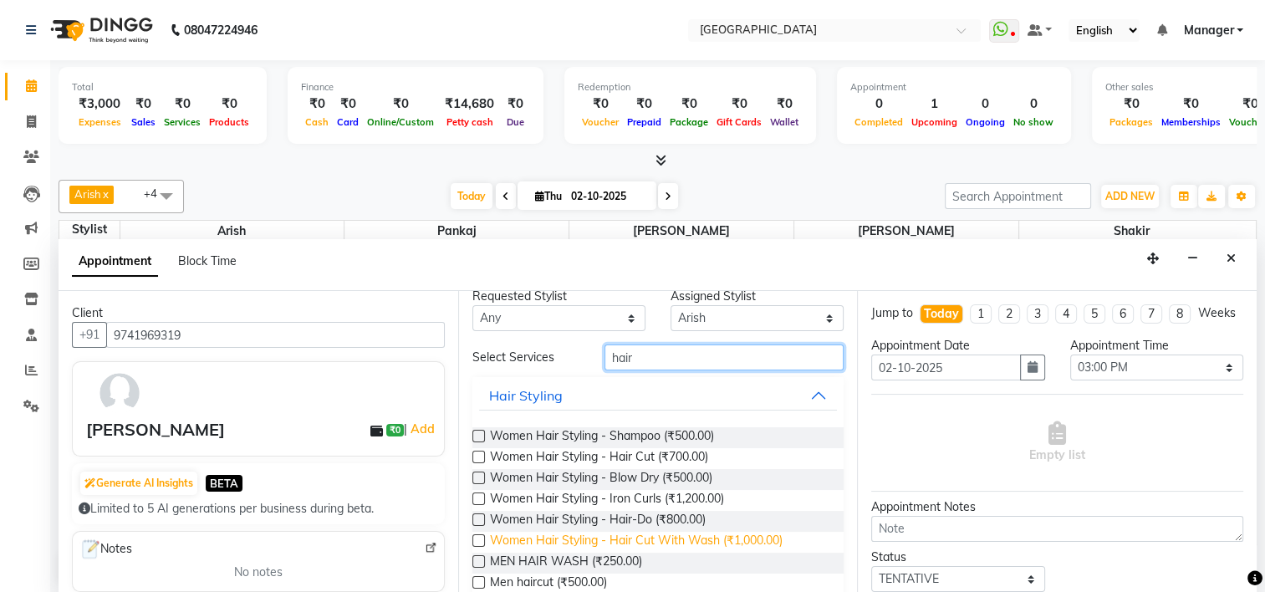
type input "hair"
click at [666, 539] on span "Women Hair Styling - Hair Cut With Wash (₹1,000.00)" at bounding box center [636, 542] width 293 height 21
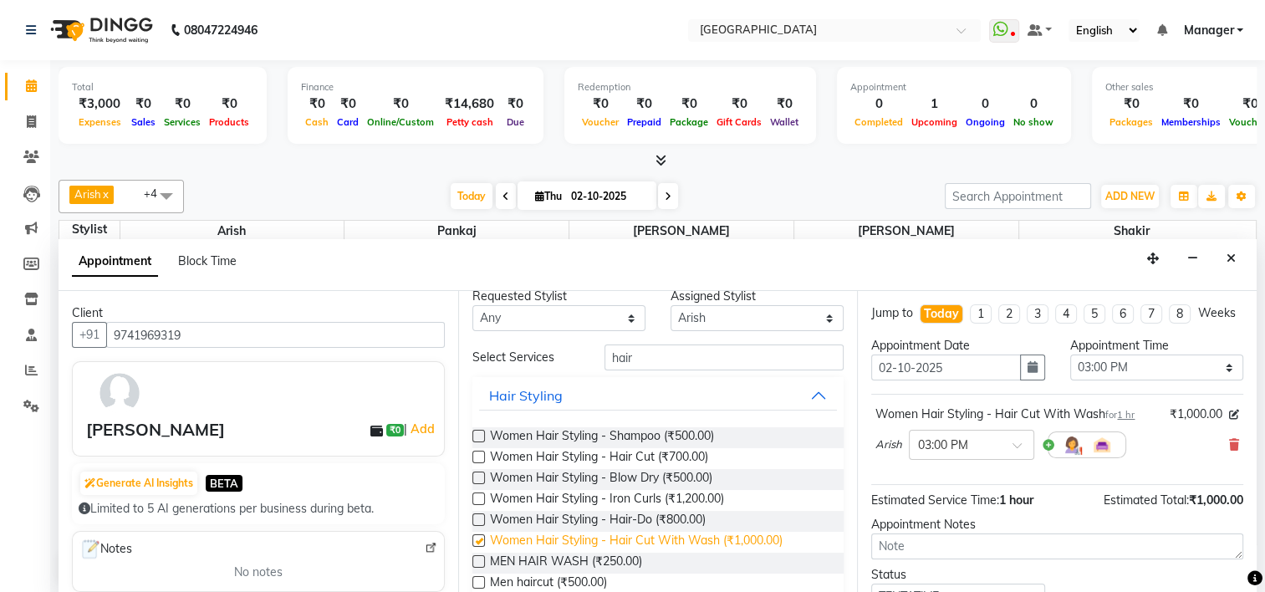
checkbox input "false"
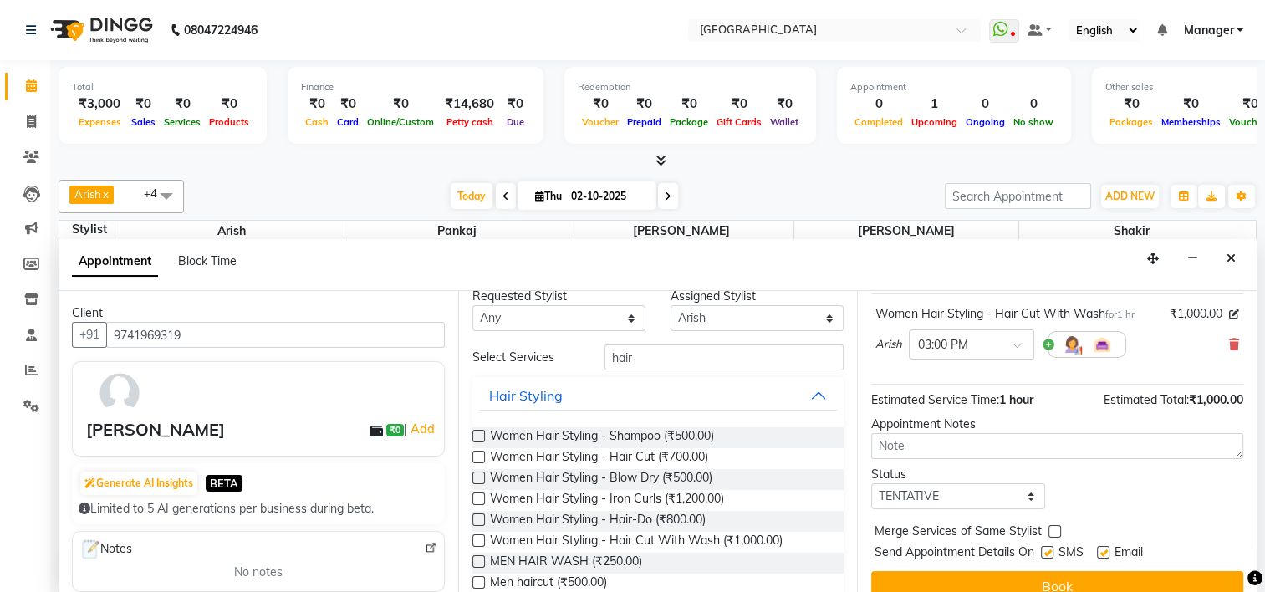
scroll to position [135, 0]
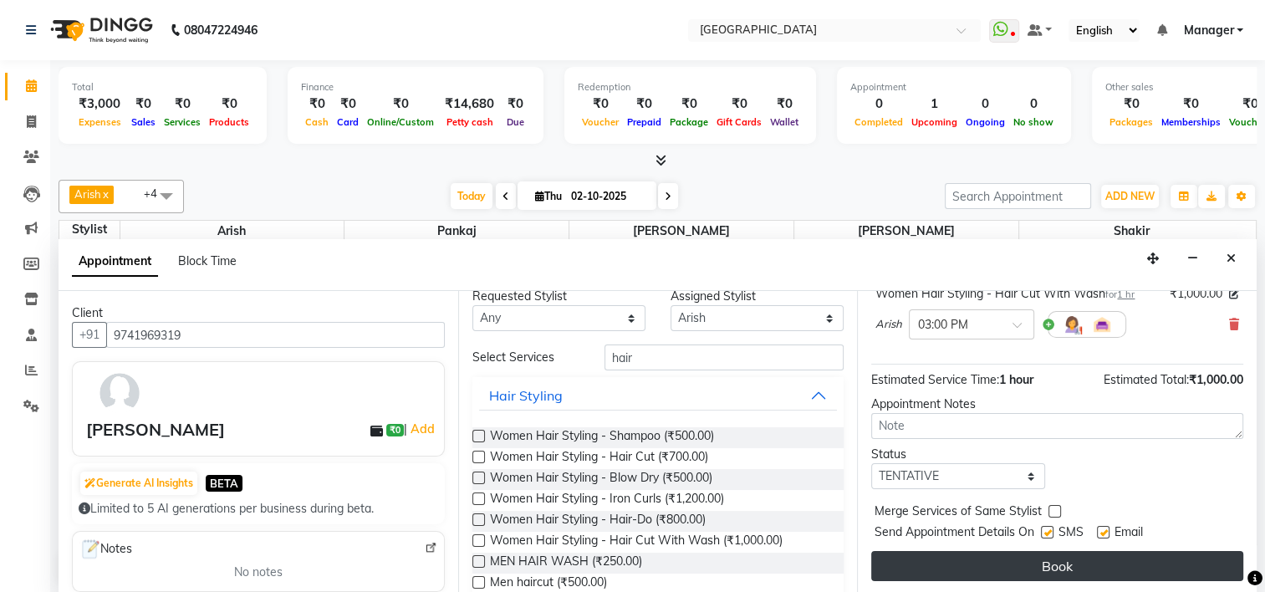
click at [993, 560] on button "Book" at bounding box center [1057, 566] width 372 height 30
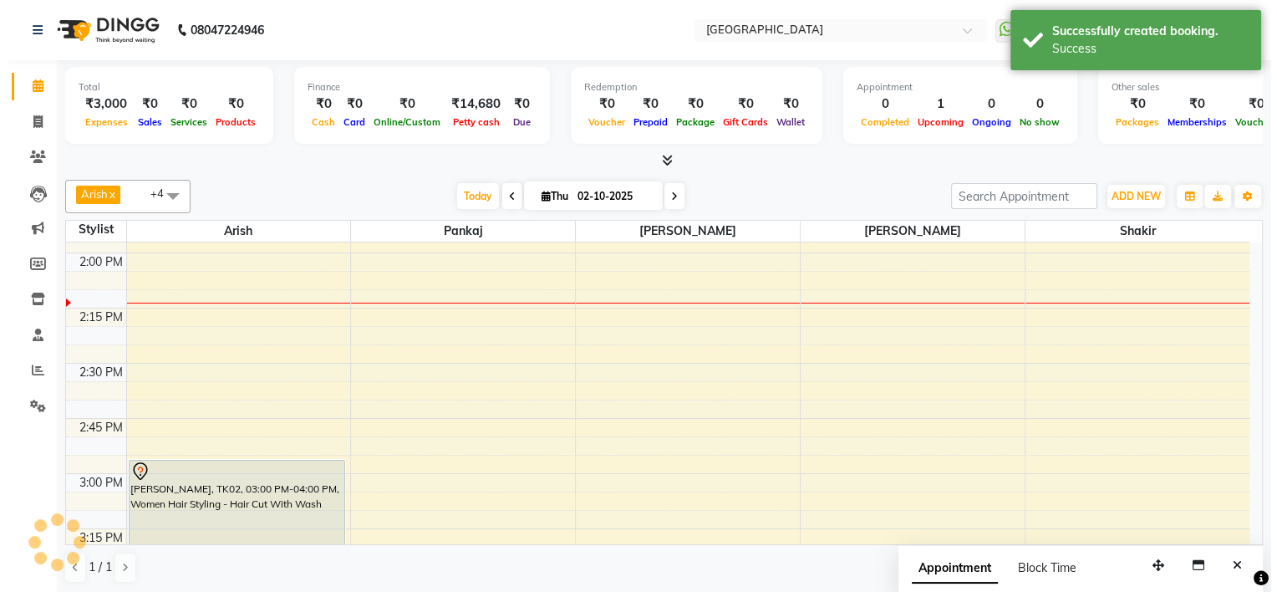
scroll to position [0, 0]
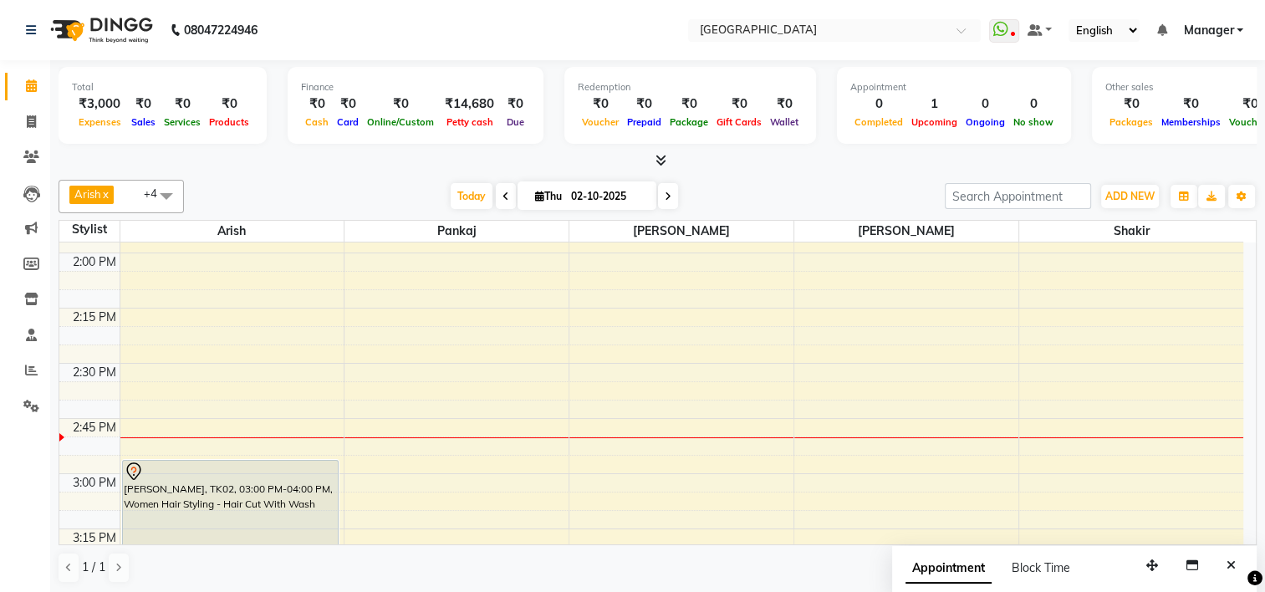
click at [1222, 26] on span "Manager" at bounding box center [1208, 31] width 50 height 18
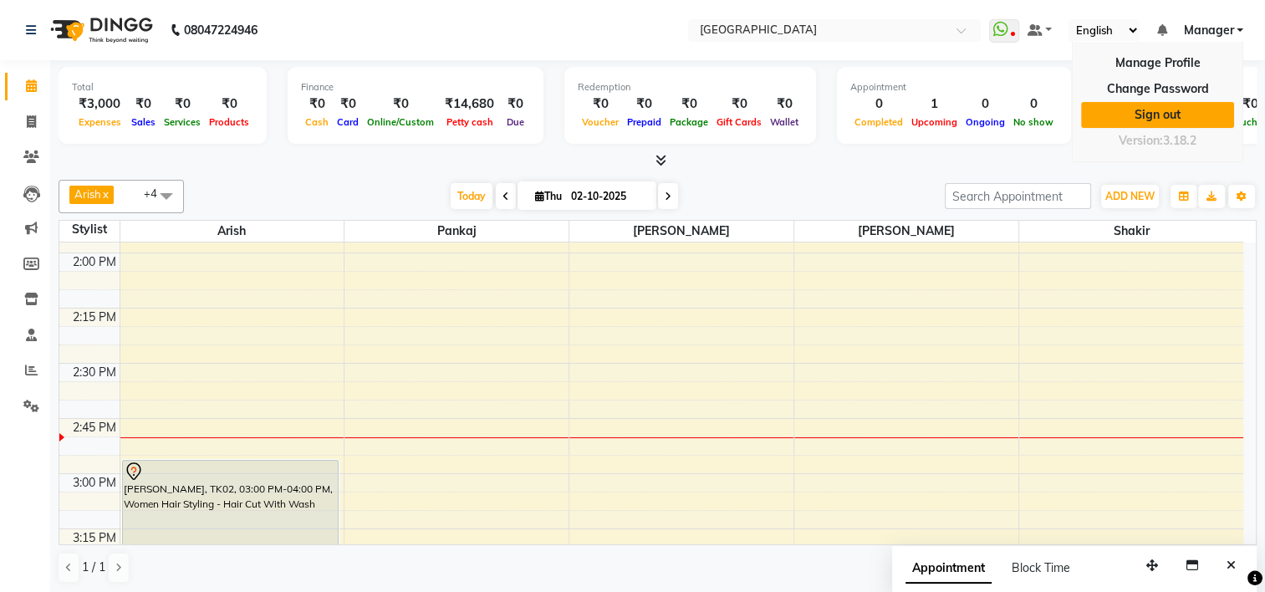
click at [1170, 107] on link "Sign out" at bounding box center [1157, 115] width 153 height 26
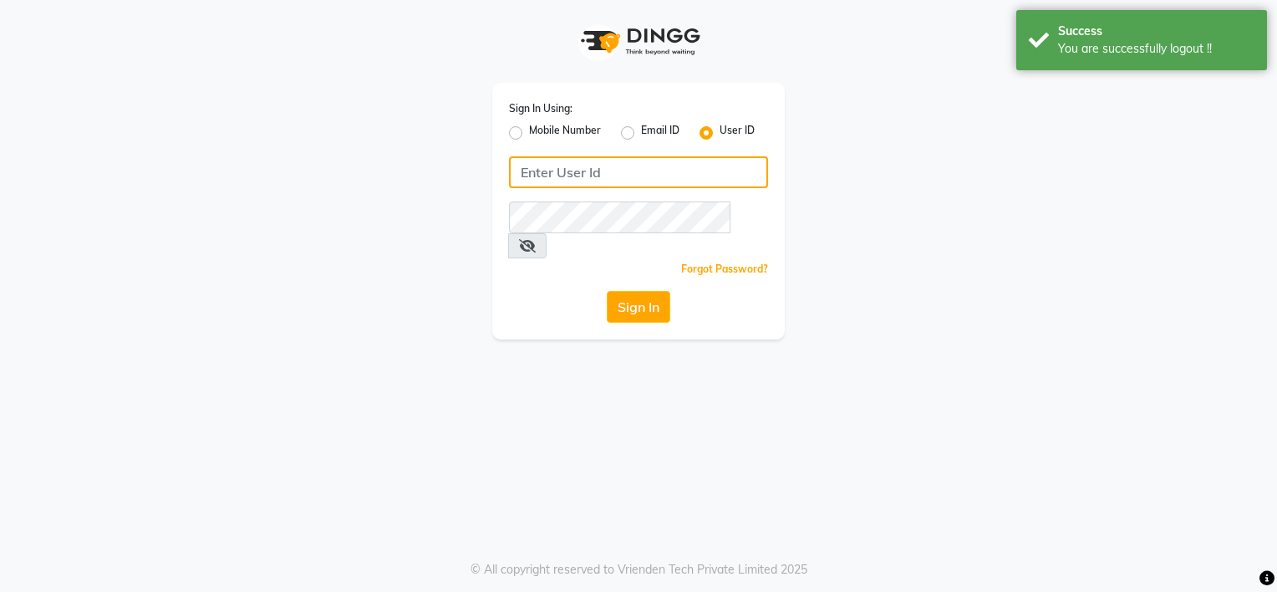
type input "9980535167"
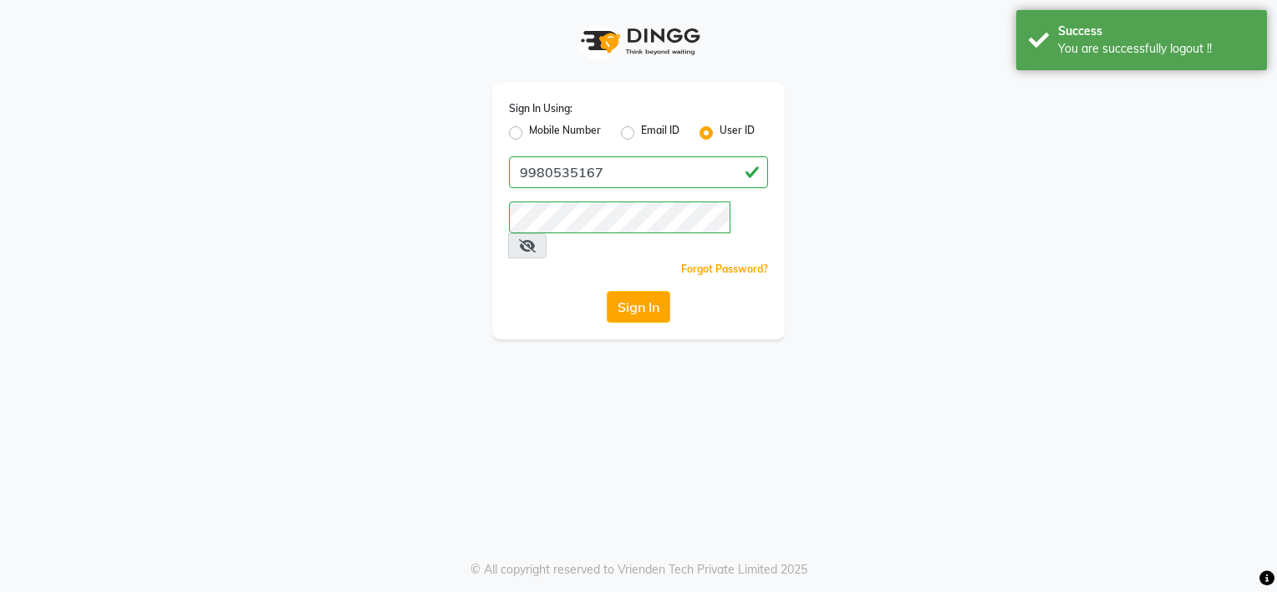
click at [571, 134] on label "Mobile Number" at bounding box center [565, 133] width 72 height 20
click at [540, 134] on input "Mobile Number" at bounding box center [534, 128] width 11 height 11
radio input "true"
radio input "false"
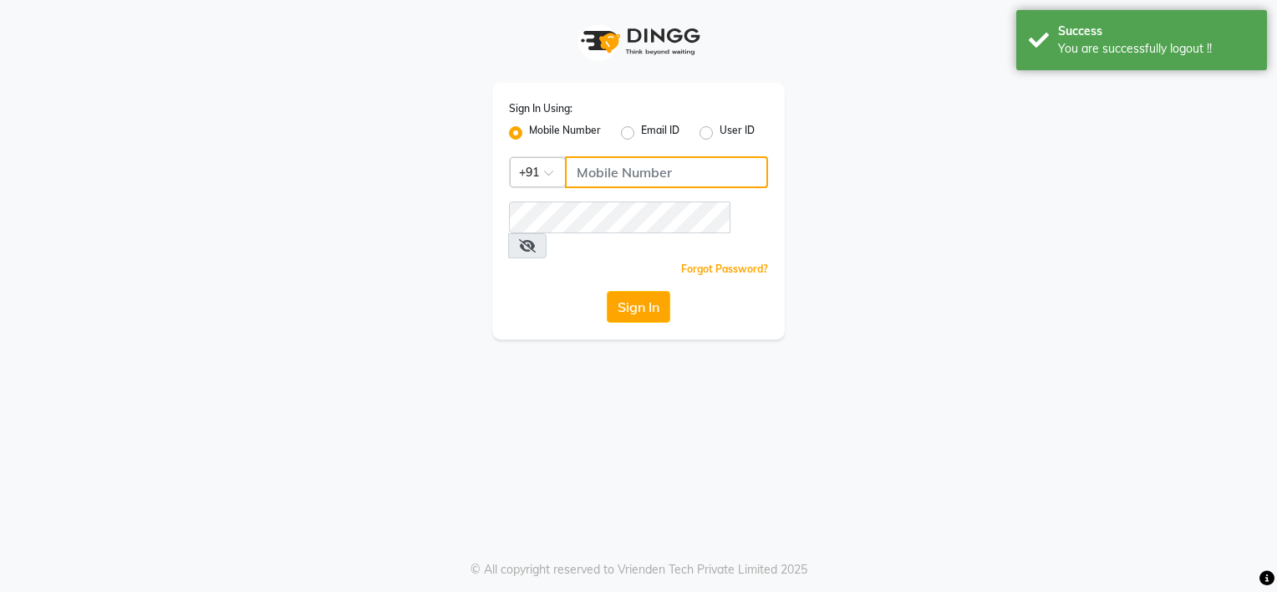
click at [632, 171] on input "Username" at bounding box center [666, 172] width 203 height 32
click at [612, 177] on input "9980535167" at bounding box center [666, 172] width 203 height 32
type input "8792012449"
click at [644, 291] on button "Sign In" at bounding box center [639, 307] width 64 height 32
